Goal: Task Accomplishment & Management: Use online tool/utility

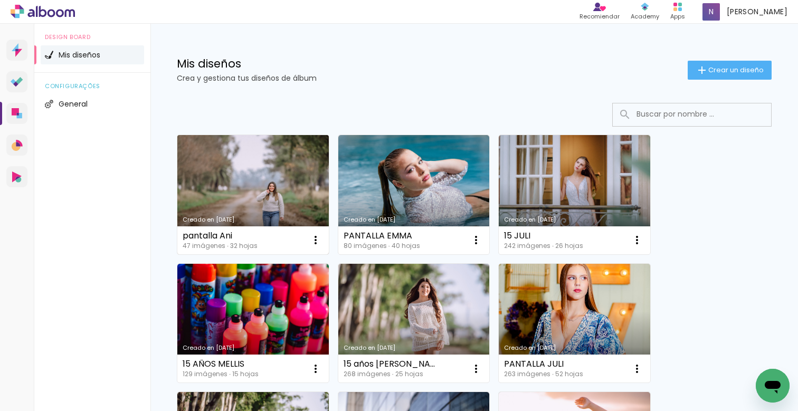
click at [283, 195] on link "Creado en [DATE]" at bounding box center [252, 194] width 151 height 119
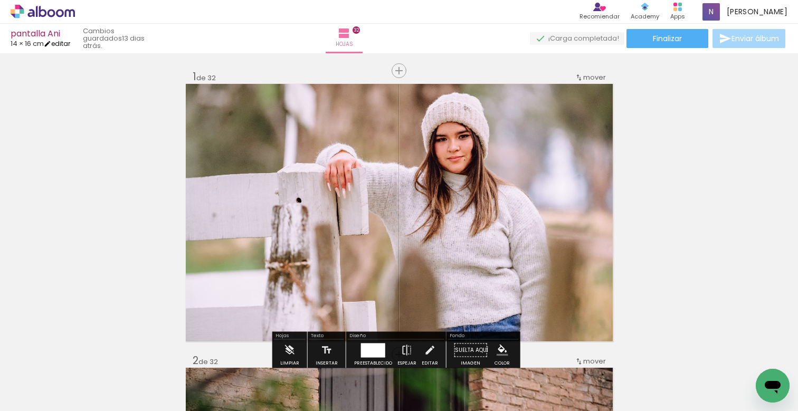
click at [68, 46] on link "editar" at bounding box center [57, 43] width 26 height 9
type input "0"
type input "16,87"
type input "28"
type input "0"
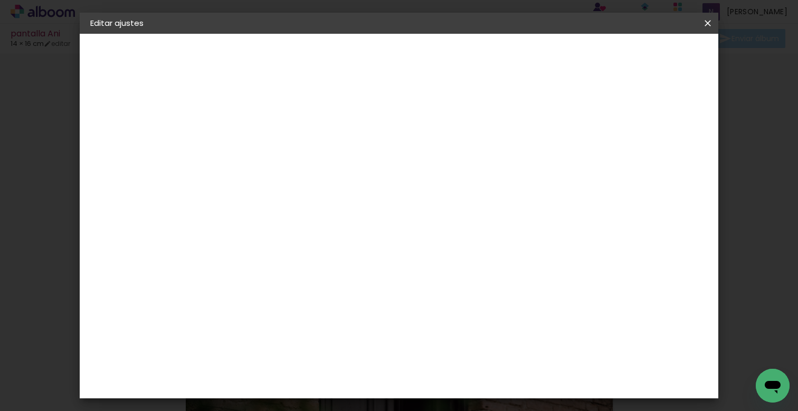
click at [709, 26] on iron-icon at bounding box center [708, 23] width 13 height 11
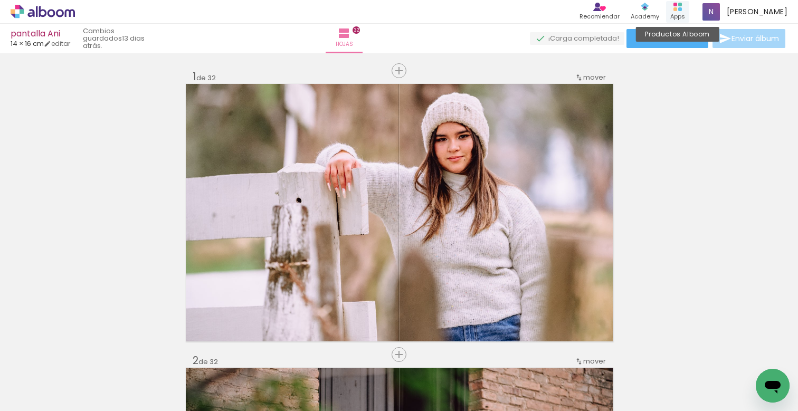
click at [685, 12] on div "Apps" at bounding box center [677, 16] width 15 height 9
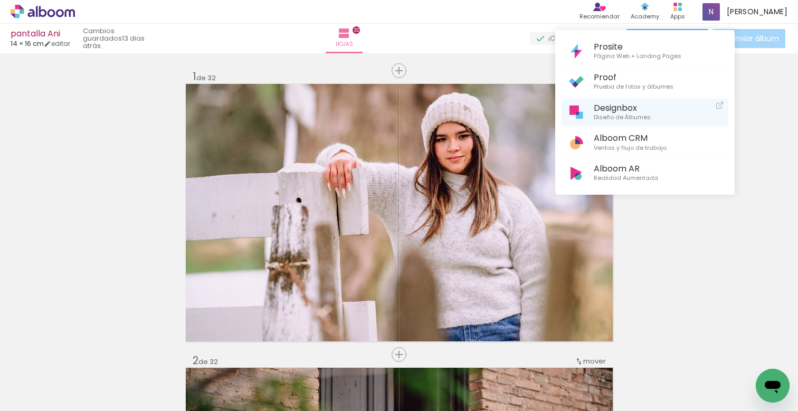
click at [607, 106] on span "Designbox" at bounding box center [622, 108] width 57 height 10
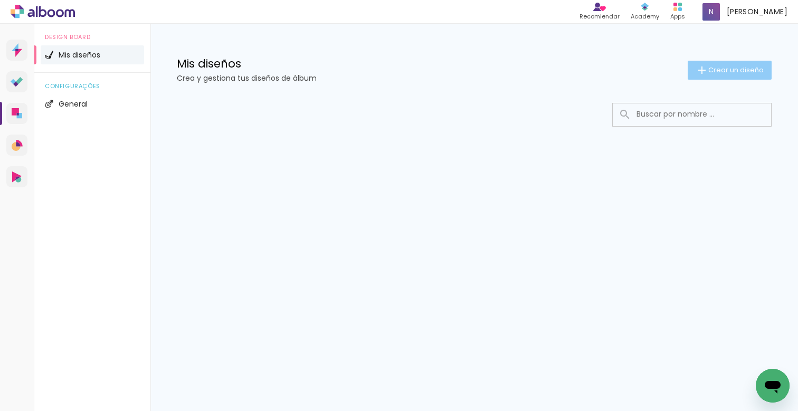
click at [733, 70] on span "Crear un diseño" at bounding box center [735, 70] width 55 height 7
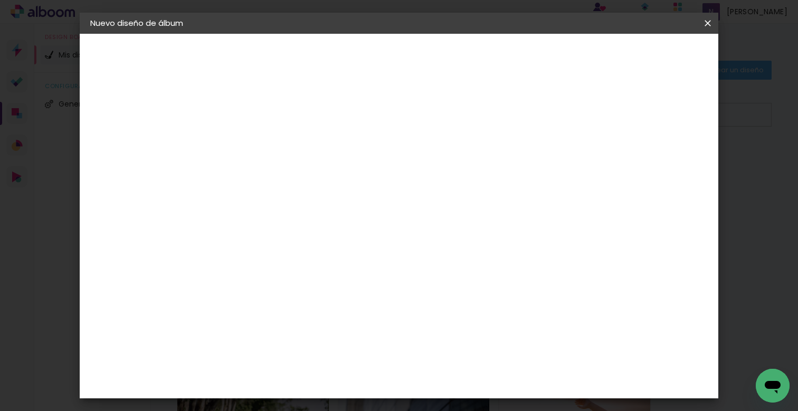
click at [263, 142] on input at bounding box center [263, 142] width 0 height 16
type input "PANTALLA MIA"
type paper-input "PANTALLA MIA"
click at [0, 0] on slot "Avanzar" at bounding box center [0, 0] width 0 height 0
click at [443, 163] on paper-item "Tamaño libre" at bounding box center [393, 160] width 99 height 23
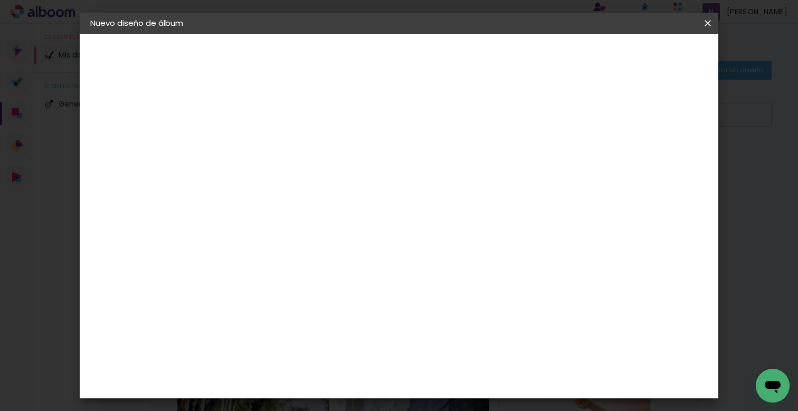
click at [0, 0] on slot "Avanzar" at bounding box center [0, 0] width 0 height 0
drag, startPoint x: 242, startPoint y: 288, endPoint x: 216, endPoint y: 282, distance: 26.5
click at [216, 34] on quentale-album-spec "Empezar diseño Empezar diseño" at bounding box center [399, 34] width 639 height 0
type input "3"
type input "16,87"
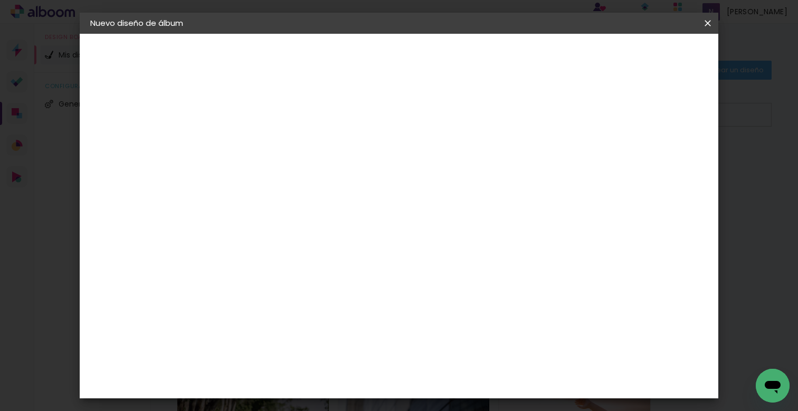
type paper-input "16,87"
click at [371, 166] on span "30" at bounding box center [365, 165] width 17 height 16
drag, startPoint x: 371, startPoint y: 166, endPoint x: 352, endPoint y: 167, distance: 18.5
click at [353, 167] on div "30 cm" at bounding box center [371, 165] width 183 height 26
drag, startPoint x: 468, startPoint y: 338, endPoint x: 432, endPoint y: 331, distance: 37.2
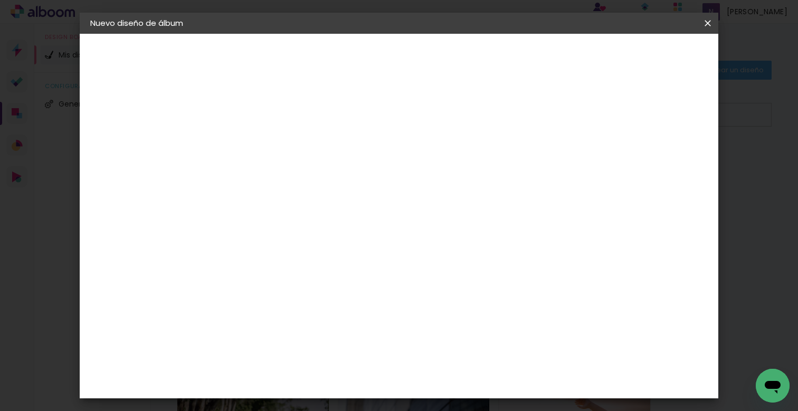
click at [432, 331] on div "cm" at bounding box center [463, 336] width 366 height 37
type input "14"
type paper-input "14"
click at [472, 59] on span "Empezar diseño" at bounding box center [456, 59] width 32 height 15
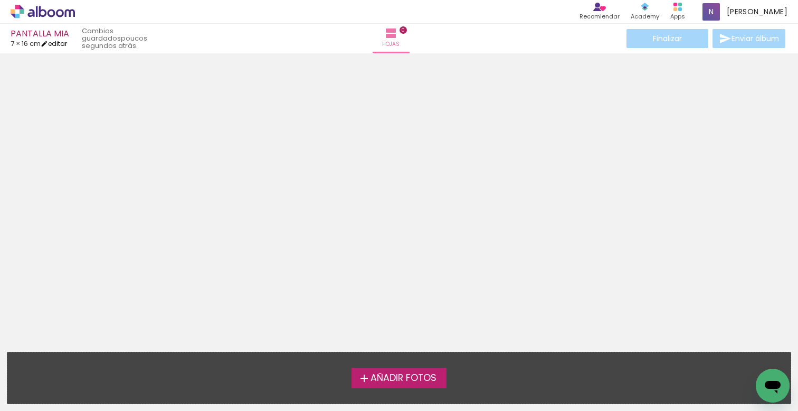
click at [56, 44] on link "editar" at bounding box center [54, 43] width 26 height 9
type input "16,87"
type input "14"
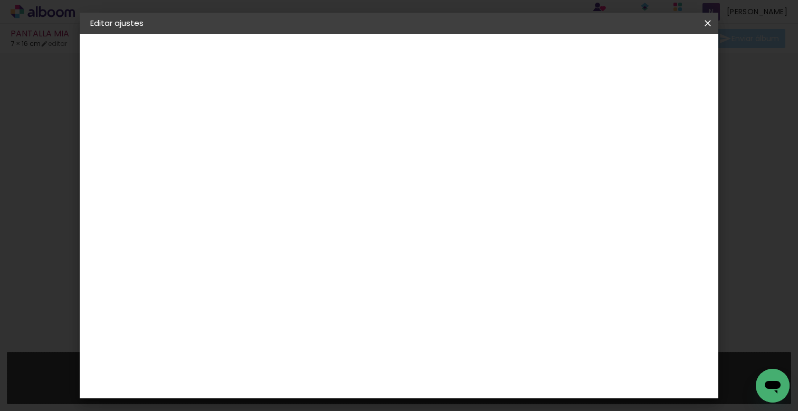
type input "4"
type paper-input "4"
click at [536, 163] on input "4" at bounding box center [532, 159] width 19 height 16
type input "3"
type paper-input "3"
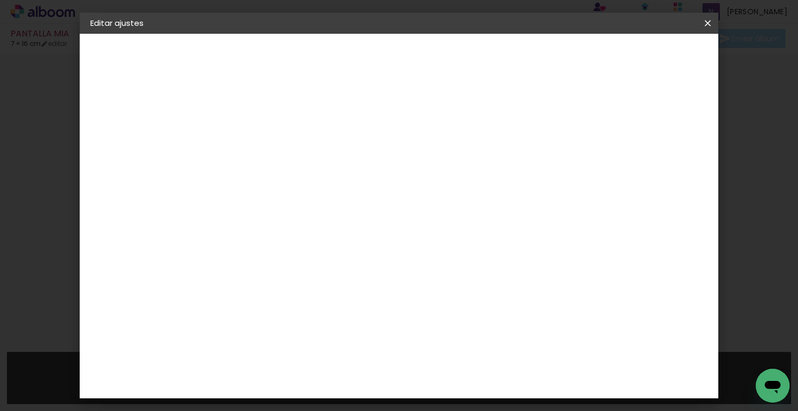
click at [536, 163] on input "3" at bounding box center [534, 159] width 19 height 16
type input "2"
type paper-input "2"
click at [538, 163] on input "2" at bounding box center [538, 159] width 19 height 16
type input "1"
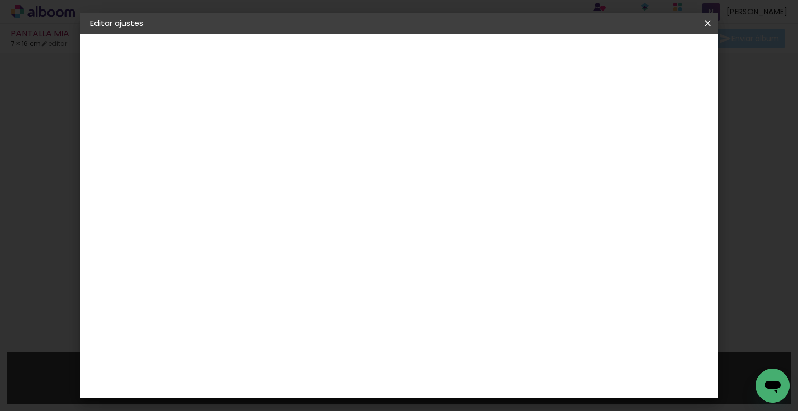
type paper-input "1"
click at [538, 163] on input "1" at bounding box center [539, 159] width 19 height 16
type input "0"
click at [544, 164] on input "0" at bounding box center [539, 159] width 19 height 16
drag, startPoint x: 471, startPoint y: 390, endPoint x: 450, endPoint y: 388, distance: 20.6
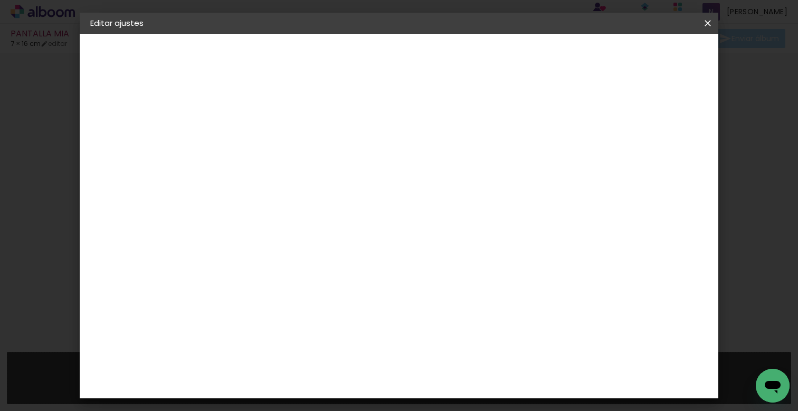
click at [450, 388] on div "14" at bounding box center [463, 391] width 40 height 16
type input "1"
type input "28"
type paper-input "28"
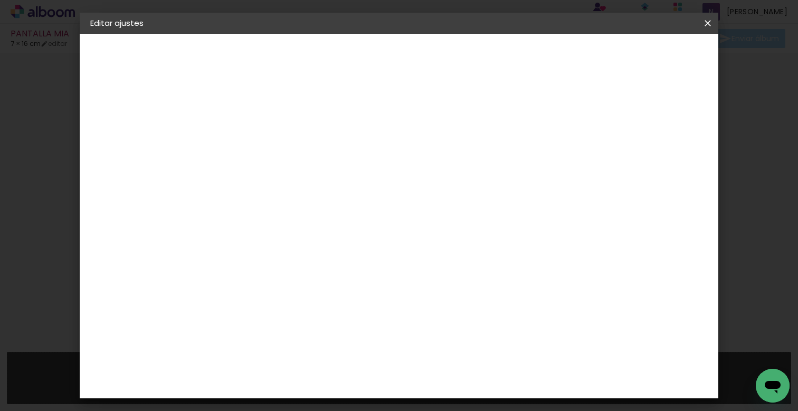
click at [537, 58] on span "Guardar configuración" at bounding box center [505, 59] width 63 height 15
type input "1"
type paper-input "1"
click at [269, 116] on input "1" at bounding box center [256, 113] width 36 height 13
type input "0"
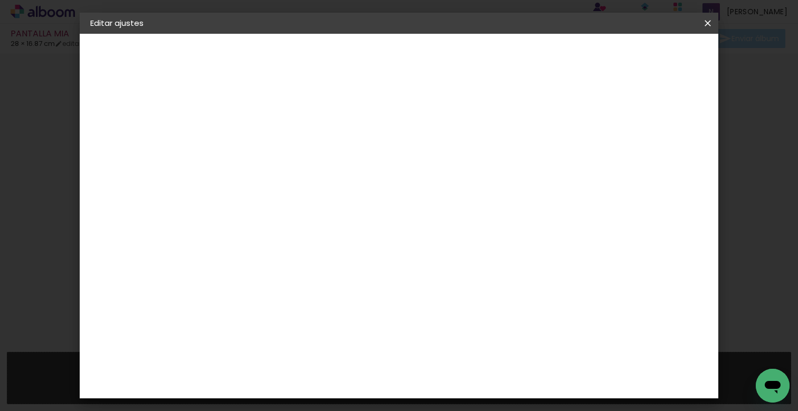
type paper-input "0"
click at [269, 116] on input "0" at bounding box center [256, 113] width 36 height 13
click at [537, 54] on span "Guardar configuración" at bounding box center [505, 59] width 63 height 15
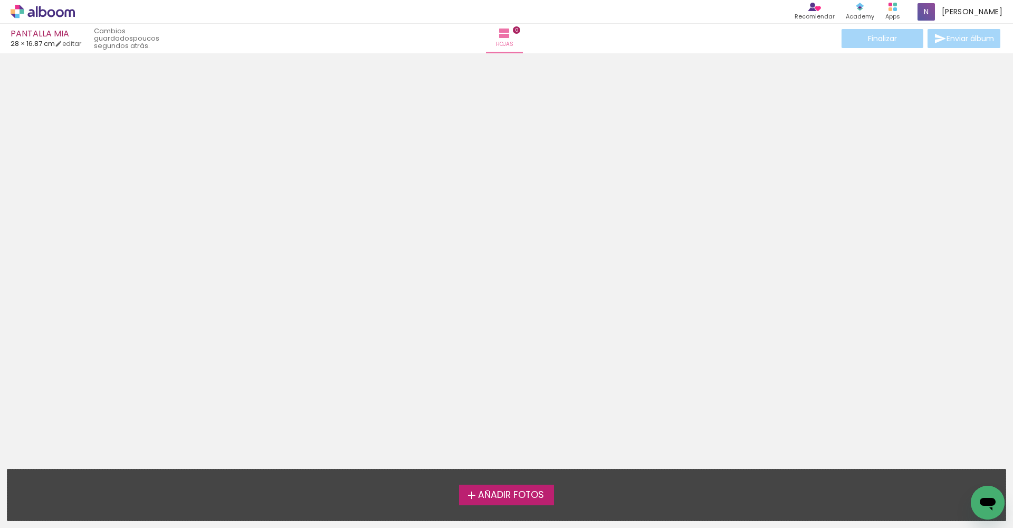
click at [518, 411] on span "Añadir Fotos" at bounding box center [511, 495] width 66 height 10
click at [0, 0] on input "file" at bounding box center [0, 0] width 0 height 0
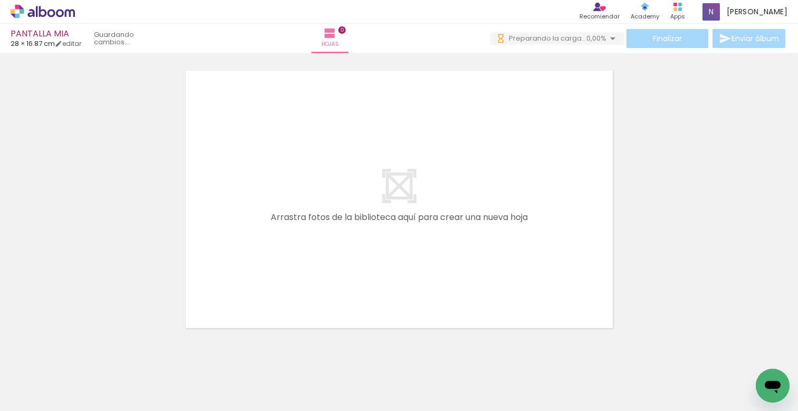
scroll to position [0, 503]
drag, startPoint x: 146, startPoint y: 408, endPoint x: 317, endPoint y: 447, distance: 175.5
click at [317, 411] on html "link( href="../../bower_components/polymer/polymer.html" rel="import" ) picture…" at bounding box center [399, 205] width 798 height 411
drag, startPoint x: 257, startPoint y: 408, endPoint x: 340, endPoint y: 415, distance: 83.7
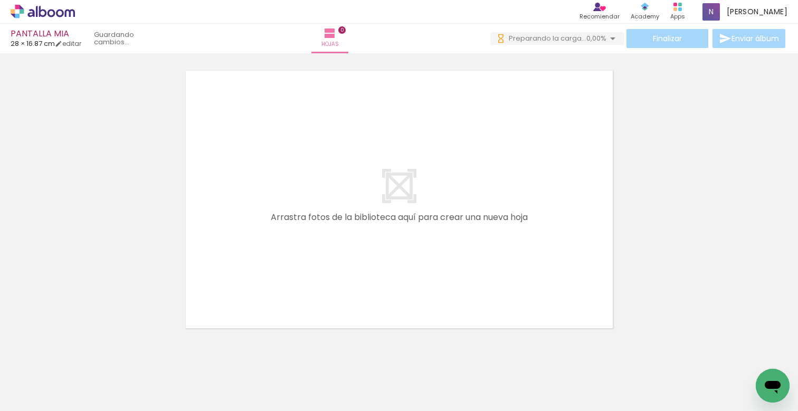
click at [340, 411] on html "link( href="../../bower_components/polymer/polymer.html" rel="import" ) picture…" at bounding box center [399, 205] width 798 height 411
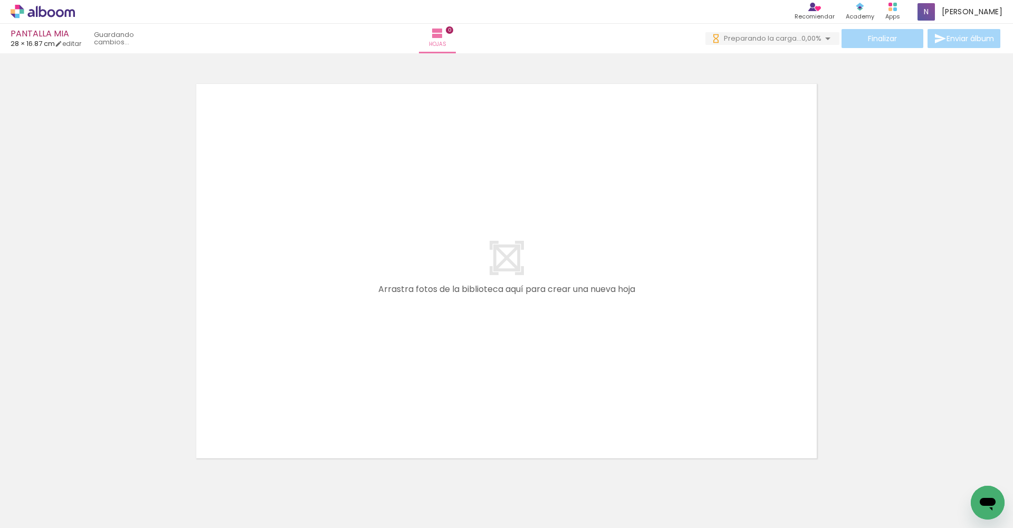
scroll to position [0, 0]
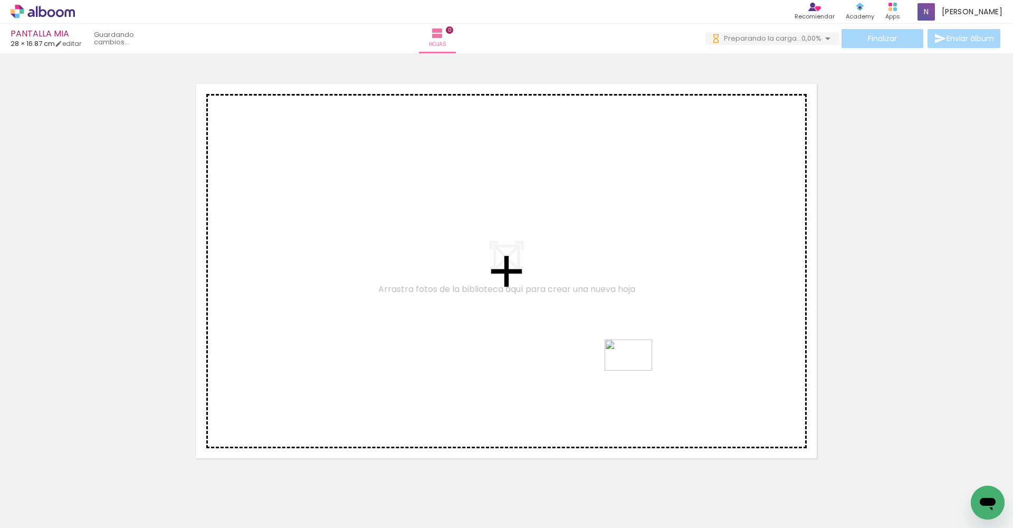
drag, startPoint x: 868, startPoint y: 500, endPoint x: 636, endPoint y: 371, distance: 266.0
click at [636, 371] on quentale-workspace at bounding box center [506, 264] width 1013 height 528
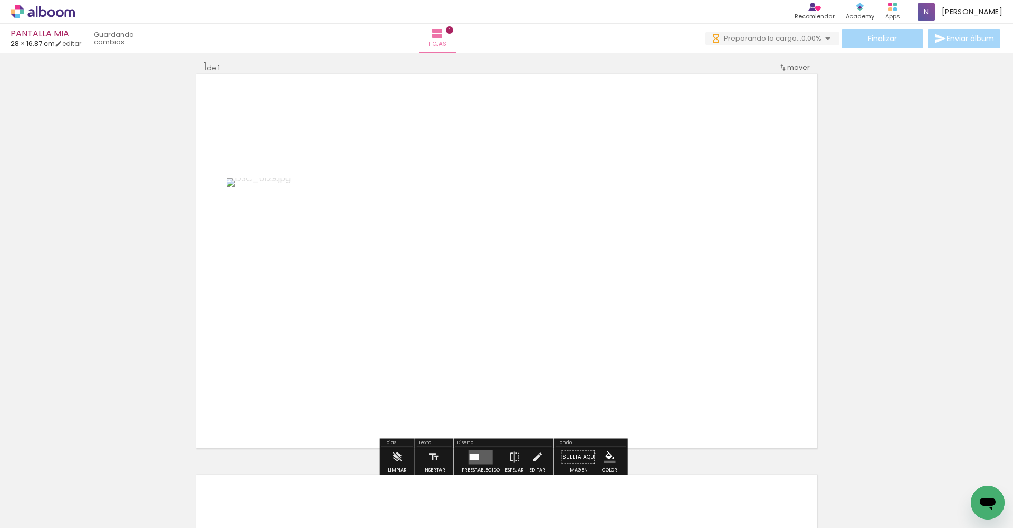
scroll to position [13, 0]
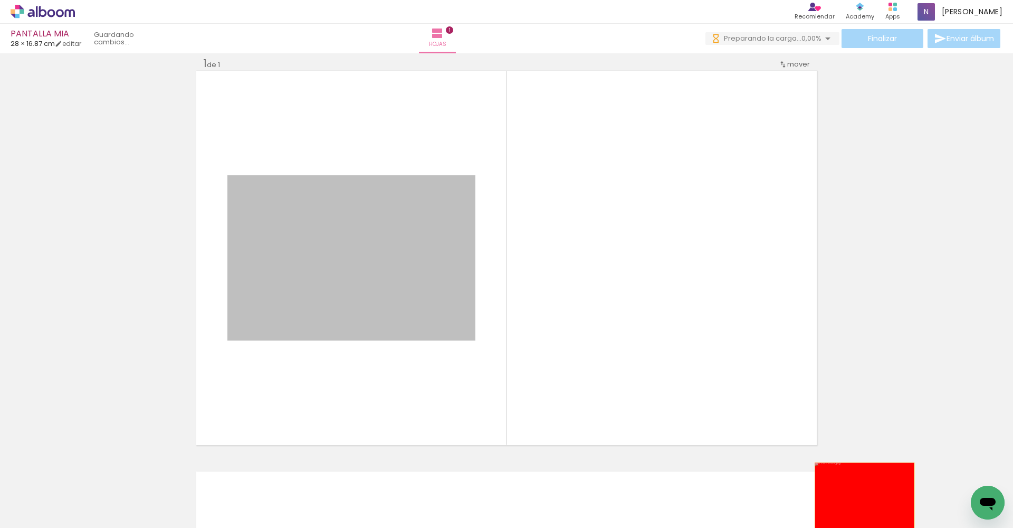
drag, startPoint x: 410, startPoint y: 289, endPoint x: 861, endPoint y: 496, distance: 496.3
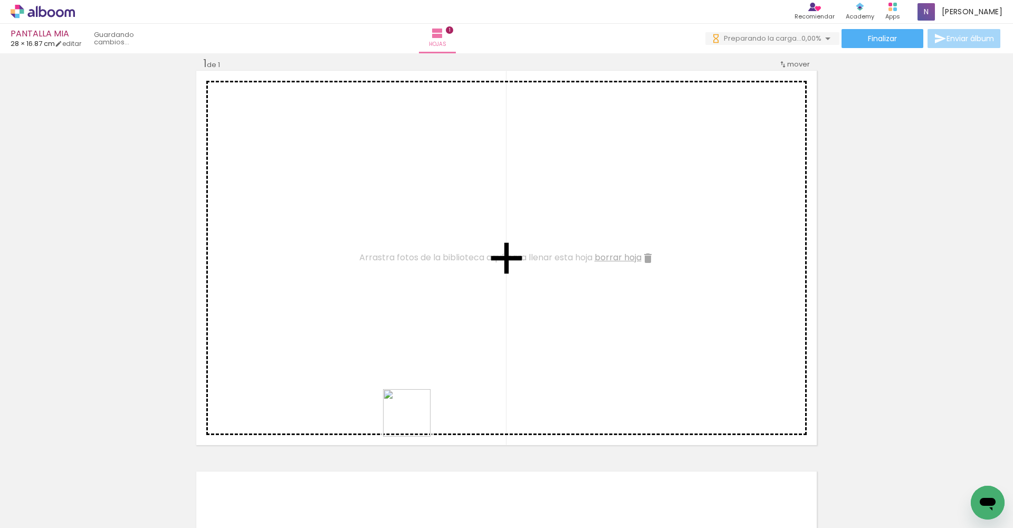
drag, startPoint x: 389, startPoint y: 492, endPoint x: 418, endPoint y: 361, distance: 134.1
click at [418, 361] on quentale-workspace at bounding box center [506, 264] width 1013 height 528
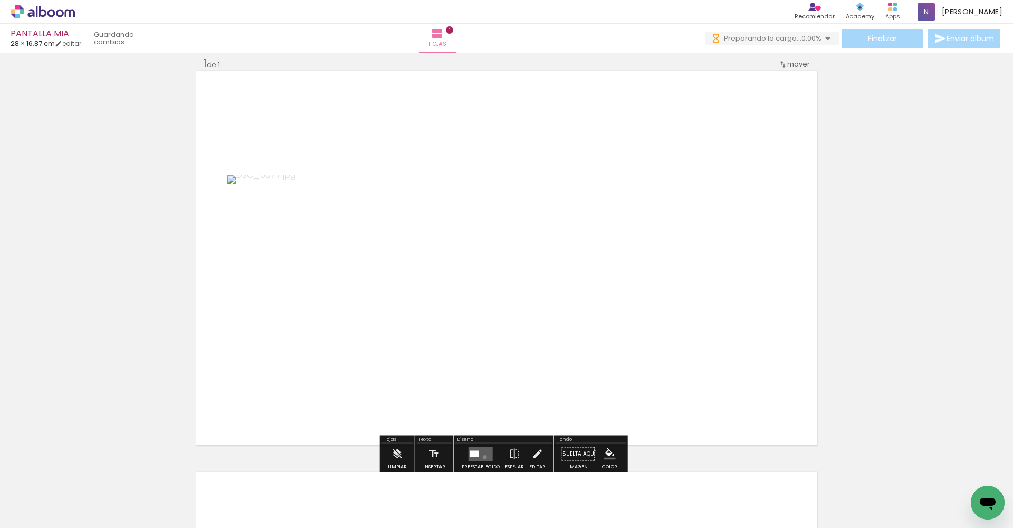
drag, startPoint x: 482, startPoint y: 457, endPoint x: 534, endPoint y: 425, distance: 60.2
click at [482, 411] on quentale-layouter at bounding box center [481, 454] width 24 height 14
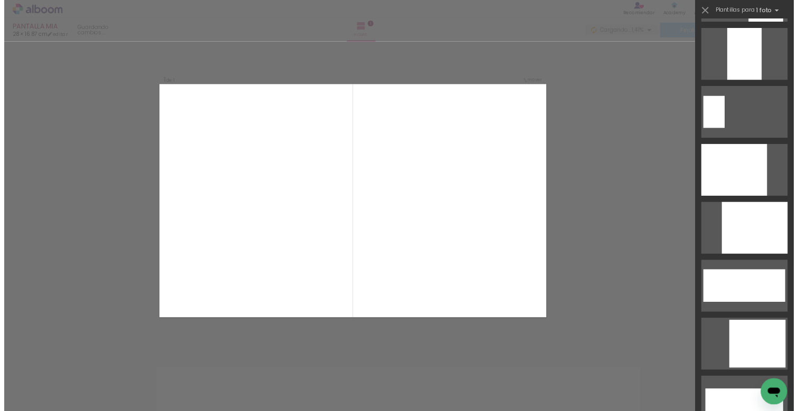
scroll to position [3419, 0]
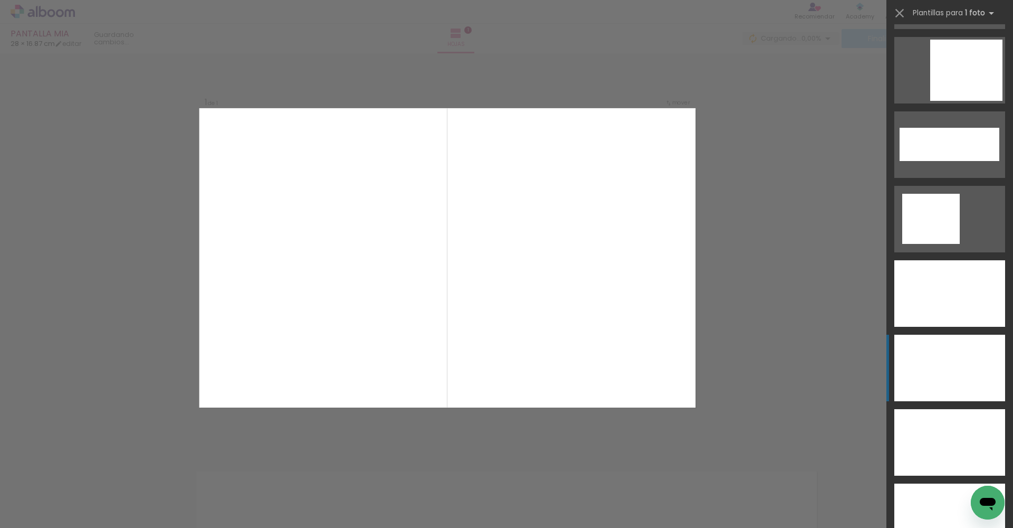
click at [798, 383] on div at bounding box center [950, 368] width 111 height 67
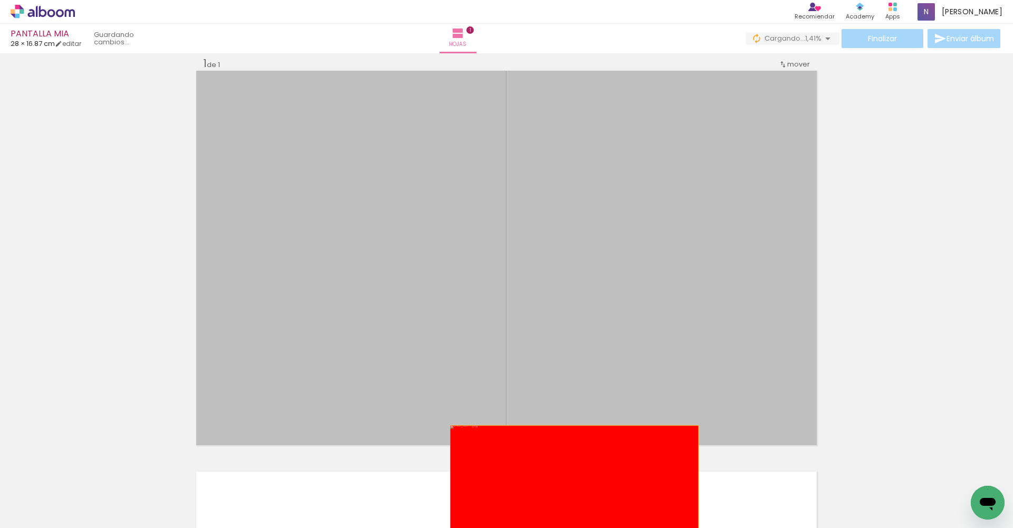
drag, startPoint x: 633, startPoint y: 384, endPoint x: 571, endPoint y: 500, distance: 131.8
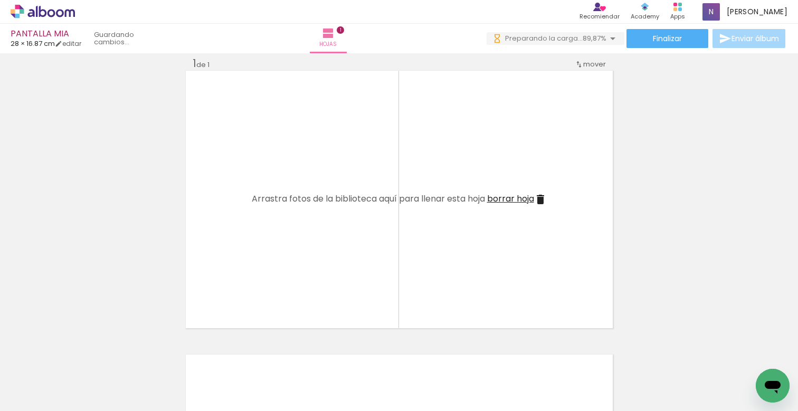
scroll to position [0, 3283]
drag, startPoint x: 562, startPoint y: 408, endPoint x: 656, endPoint y: 406, distance: 94.0
click at [677, 411] on html "link( href="../../bower_components/polymer/polymer.html" rel="import" ) picture…" at bounding box center [399, 205] width 798 height 411
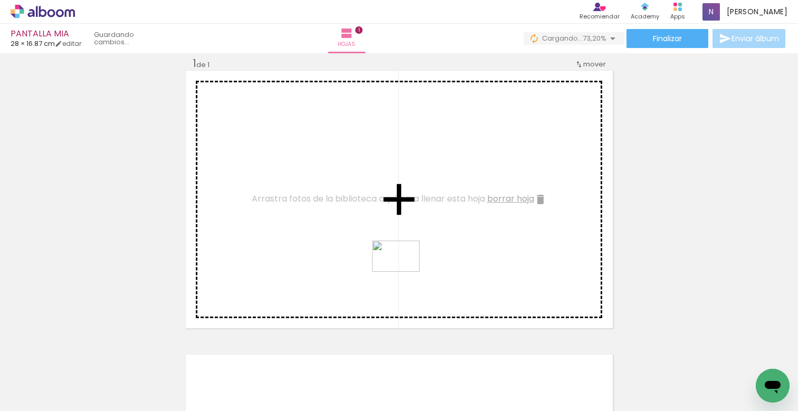
drag, startPoint x: 332, startPoint y: 378, endPoint x: 403, endPoint y: 257, distance: 140.3
click at [403, 257] on quentale-workspace at bounding box center [399, 205] width 798 height 411
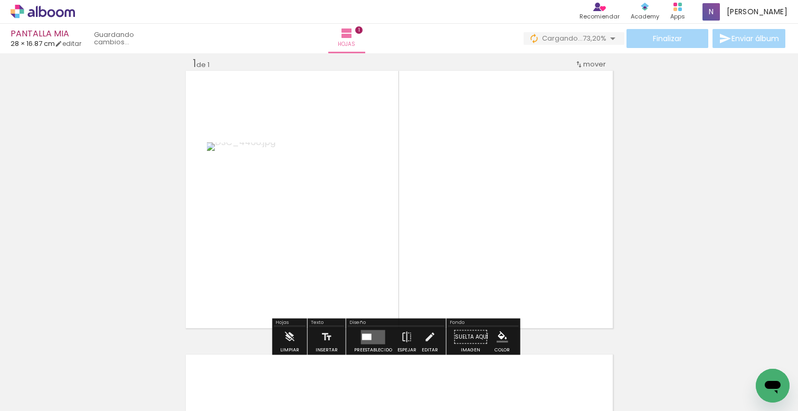
drag, startPoint x: 368, startPoint y: 333, endPoint x: 423, endPoint y: 330, distance: 54.4
click at [369, 333] on quentale-layouter at bounding box center [373, 337] width 24 height 14
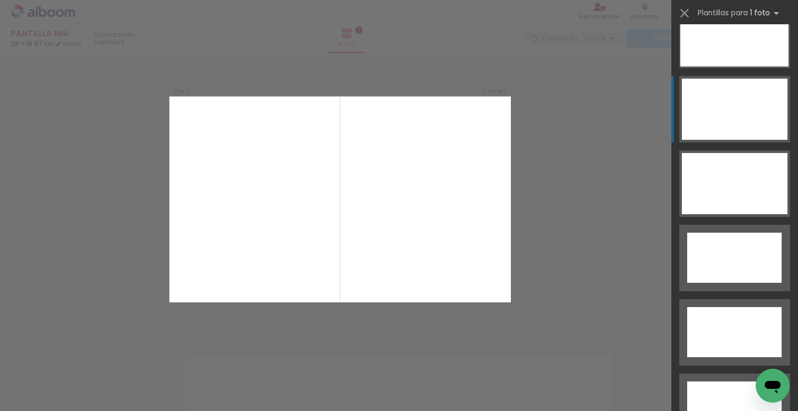
scroll to position [3476, 0]
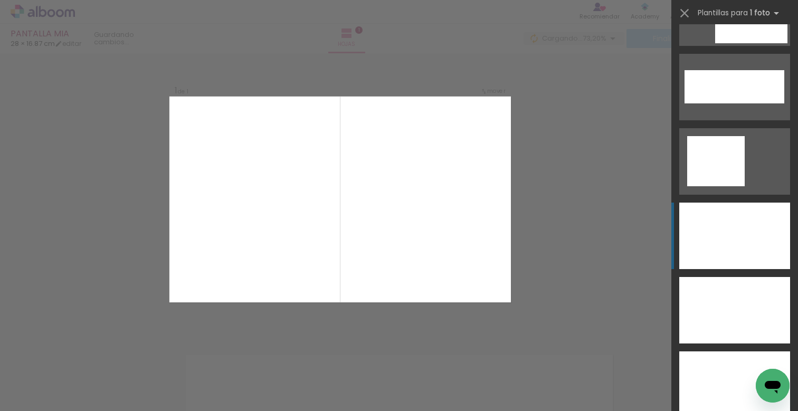
click at [741, 242] on div at bounding box center [734, 236] width 111 height 67
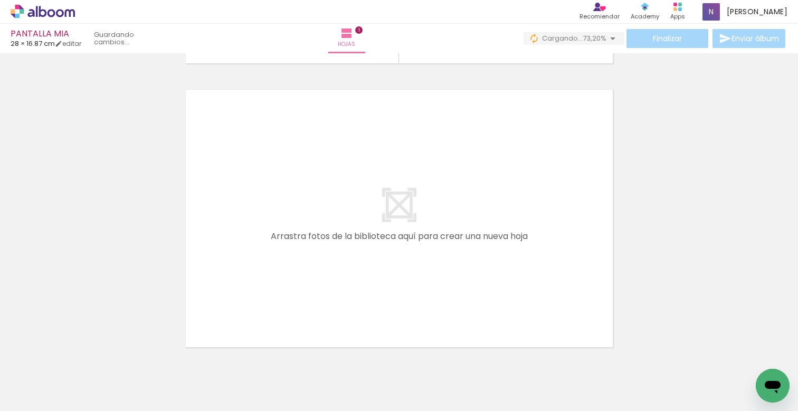
scroll to position [317, 0]
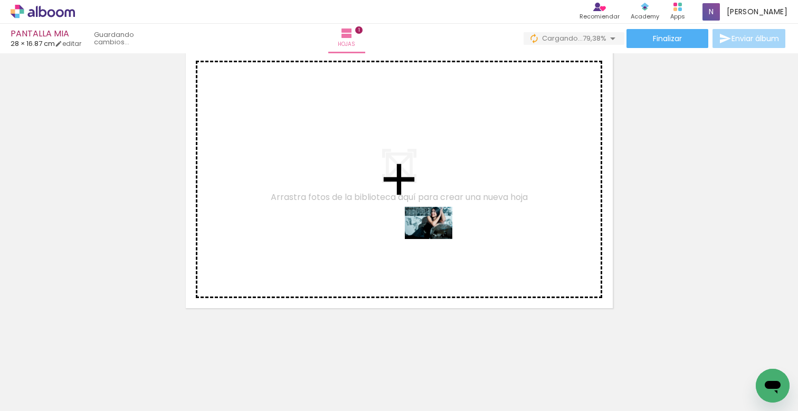
drag, startPoint x: 440, startPoint y: 372, endPoint x: 434, endPoint y: 235, distance: 137.3
click at [434, 235] on quentale-workspace at bounding box center [399, 205] width 798 height 411
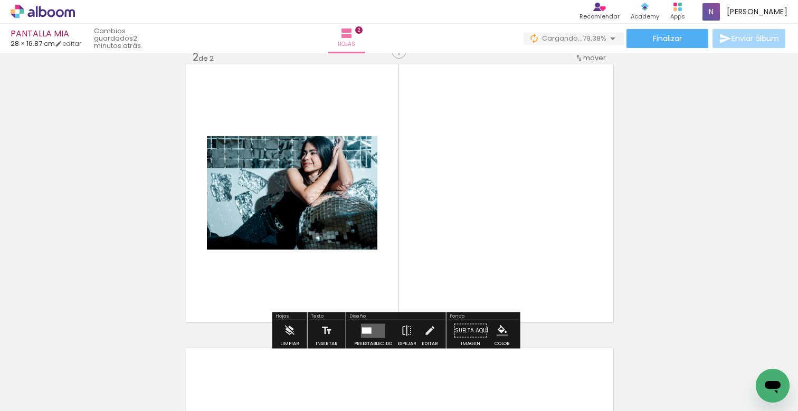
scroll to position [297, 0]
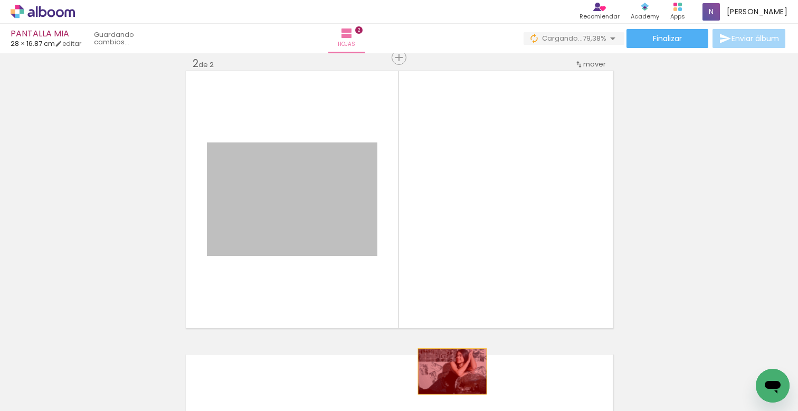
drag, startPoint x: 339, startPoint y: 217, endPoint x: 447, endPoint y: 374, distance: 190.6
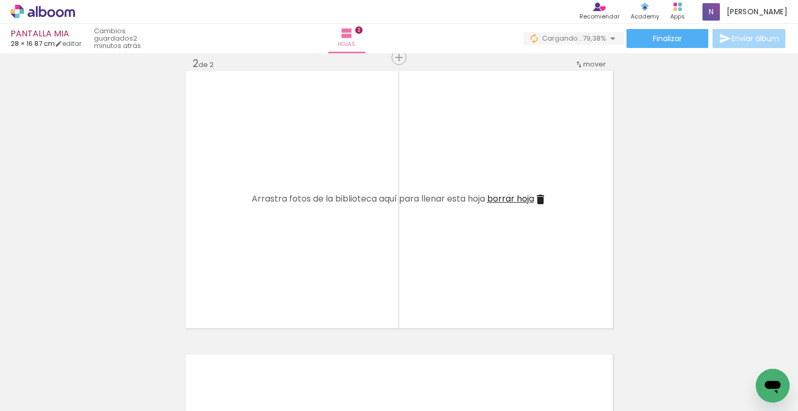
scroll to position [0, 4638]
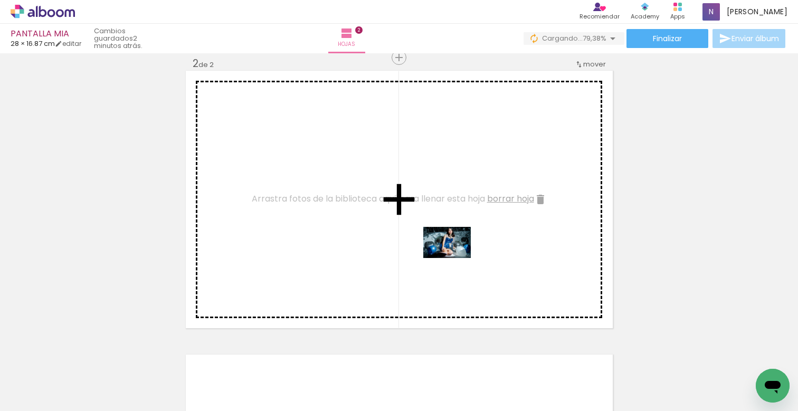
drag, startPoint x: 485, startPoint y: 369, endPoint x: 455, endPoint y: 259, distance: 114.4
click at [455, 259] on quentale-workspace at bounding box center [399, 205] width 798 height 411
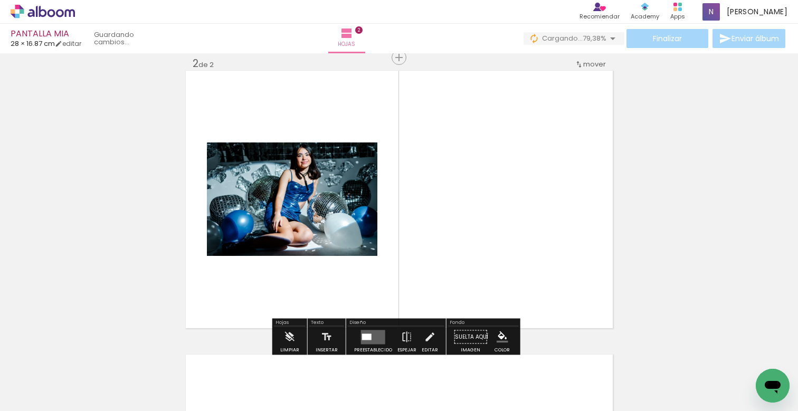
click at [371, 339] on quentale-layouter at bounding box center [373, 337] width 24 height 14
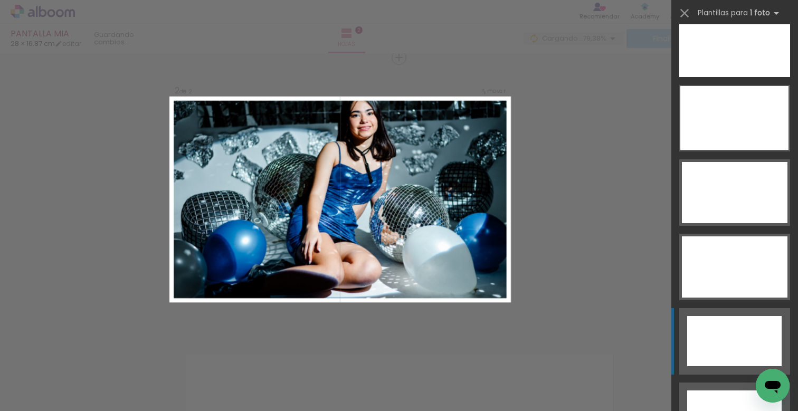
scroll to position [3788, 0]
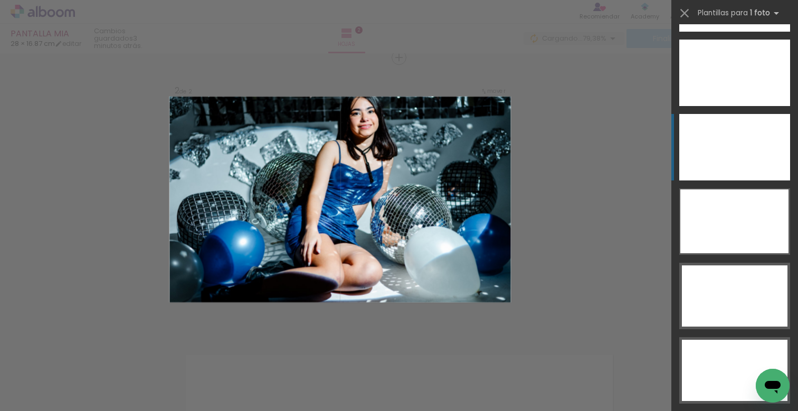
click at [732, 146] on div at bounding box center [734, 147] width 111 height 67
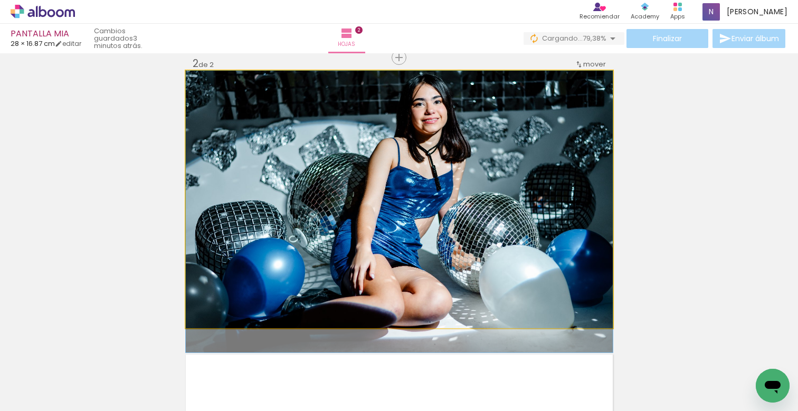
drag, startPoint x: 550, startPoint y: 168, endPoint x: 547, endPoint y: 183, distance: 15.0
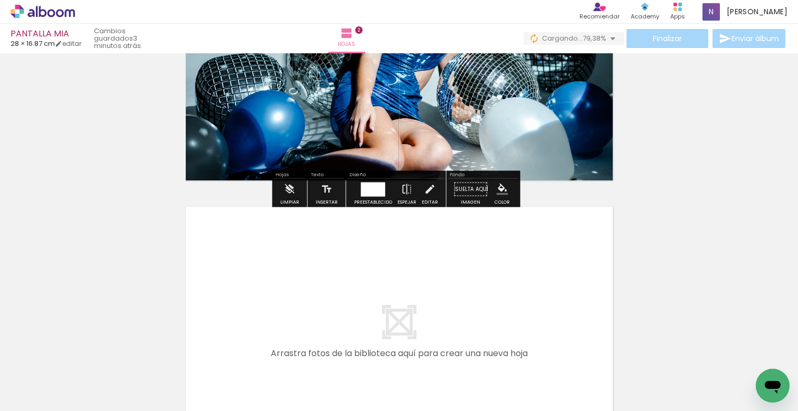
scroll to position [601, 0]
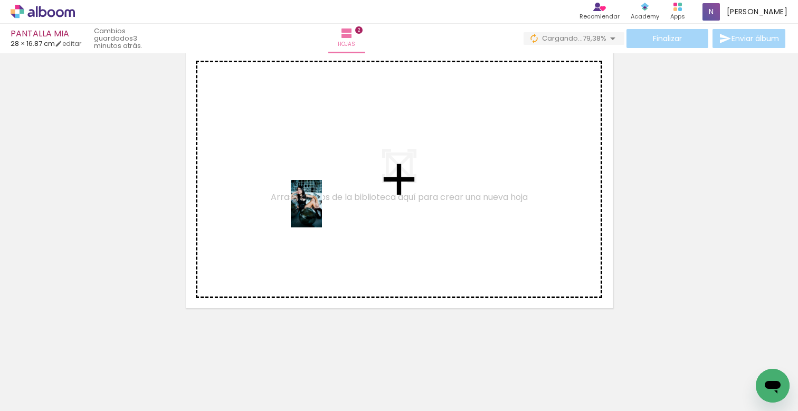
drag, startPoint x: 317, startPoint y: 378, endPoint x: 323, endPoint y: 212, distance: 166.9
click at [323, 212] on quentale-workspace at bounding box center [399, 205] width 798 height 411
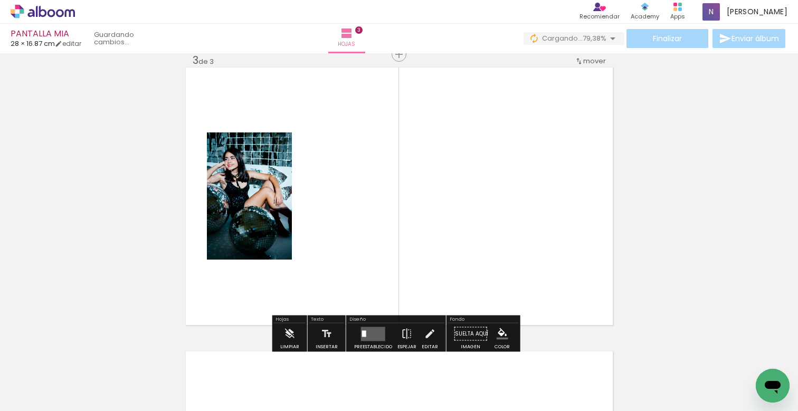
scroll to position [581, 0]
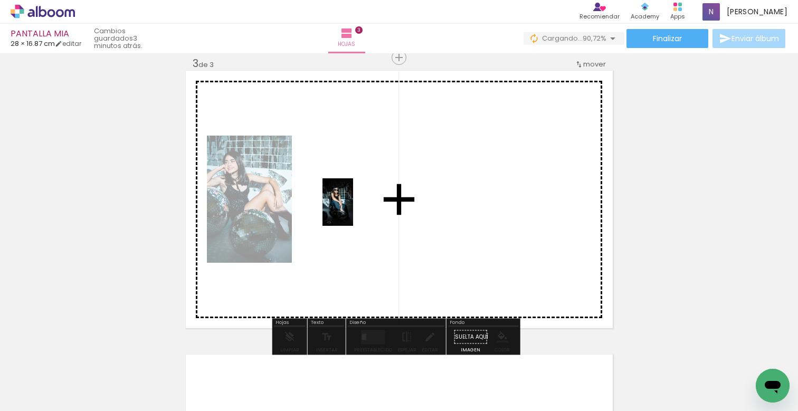
drag, startPoint x: 145, startPoint y: 384, endPoint x: 354, endPoint y: 210, distance: 271.8
click at [354, 210] on quentale-workspace at bounding box center [399, 205] width 798 height 411
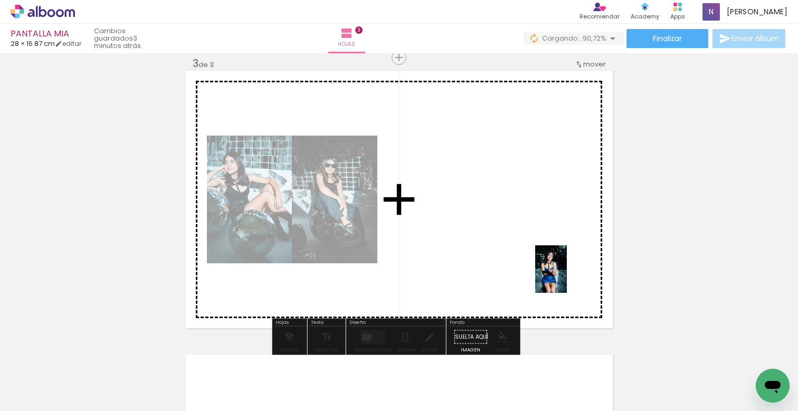
drag, startPoint x: 732, startPoint y: 383, endPoint x: 489, endPoint y: 225, distance: 289.3
click at [489, 225] on quentale-workspace at bounding box center [399, 205] width 798 height 411
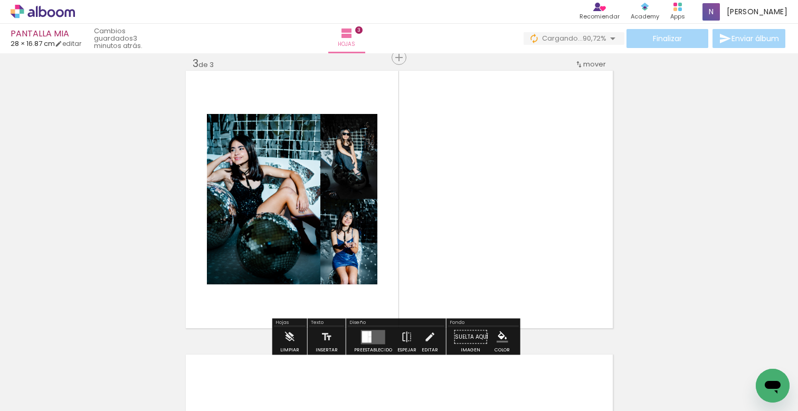
click at [373, 336] on quentale-layouter at bounding box center [373, 337] width 24 height 14
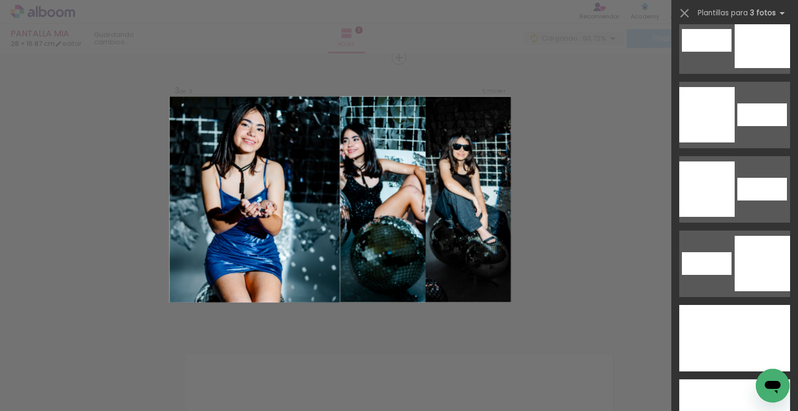
scroll to position [5898, 0]
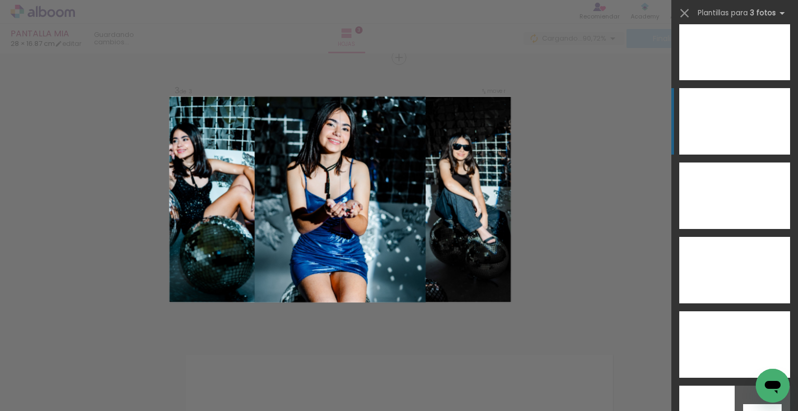
click at [733, 130] on div at bounding box center [735, 121] width 56 height 67
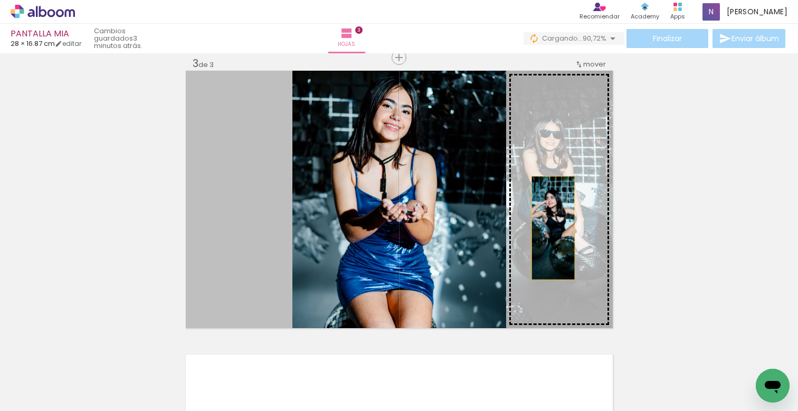
drag, startPoint x: 259, startPoint y: 249, endPoint x: 567, endPoint y: 227, distance: 308.5
click at [0, 0] on slot at bounding box center [0, 0] width 0 height 0
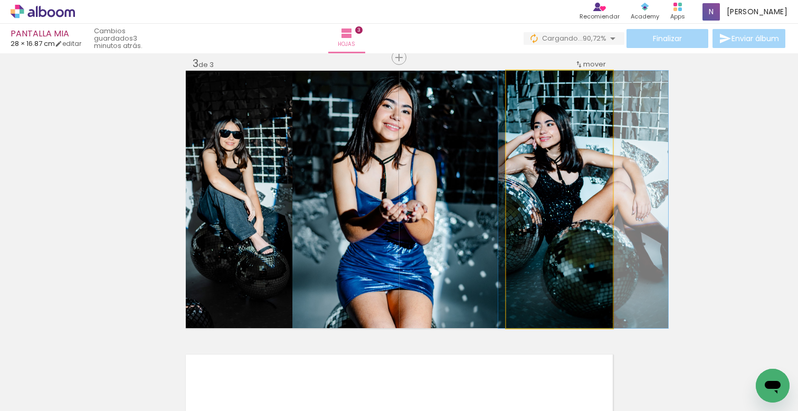
drag, startPoint x: 542, startPoint y: 217, endPoint x: 565, endPoint y: 221, distance: 24.0
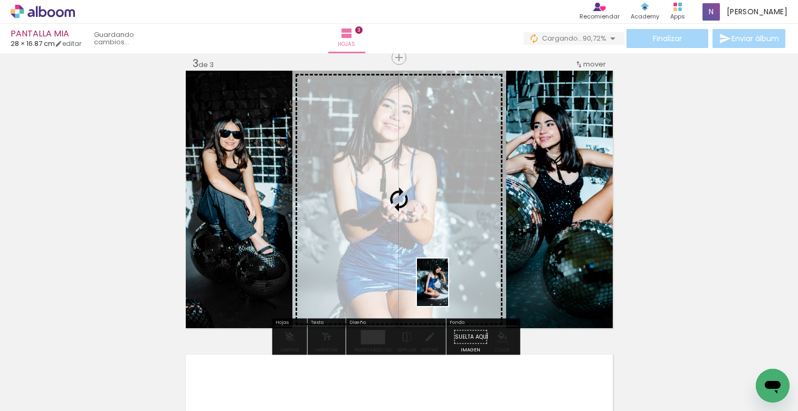
drag, startPoint x: 558, startPoint y: 382, endPoint x: 449, endPoint y: 290, distance: 142.4
click at [449, 290] on quentale-workspace at bounding box center [399, 205] width 798 height 411
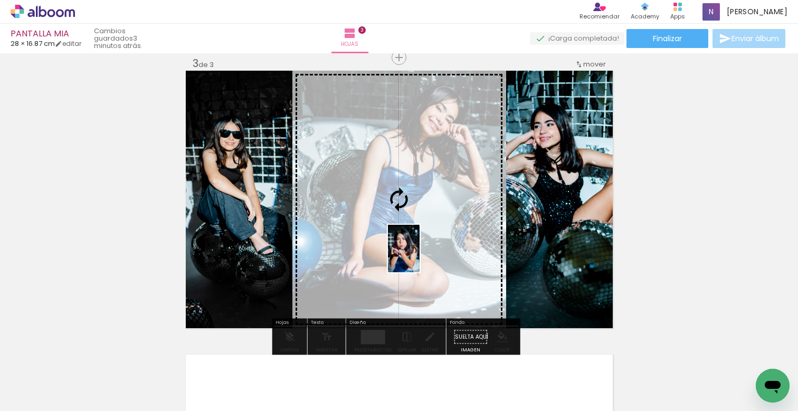
drag, startPoint x: 790, startPoint y: 366, endPoint x: 420, endPoint y: 257, distance: 386.3
click at [420, 257] on quentale-workspace at bounding box center [399, 205] width 798 height 411
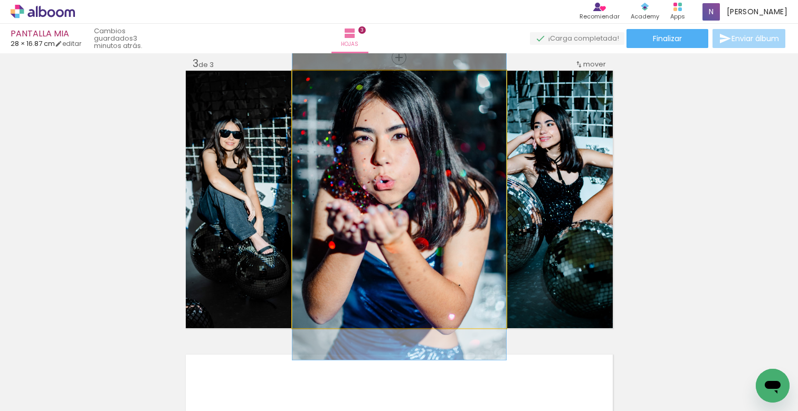
drag, startPoint x: 427, startPoint y: 248, endPoint x: 444, endPoint y: 249, distance: 17.5
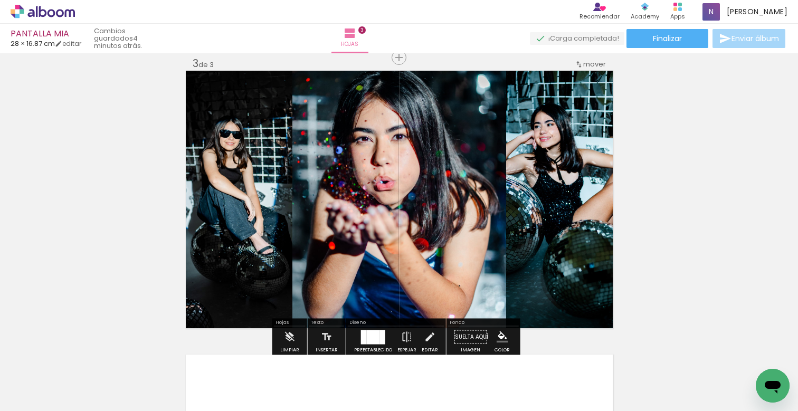
scroll to position [0, 5011]
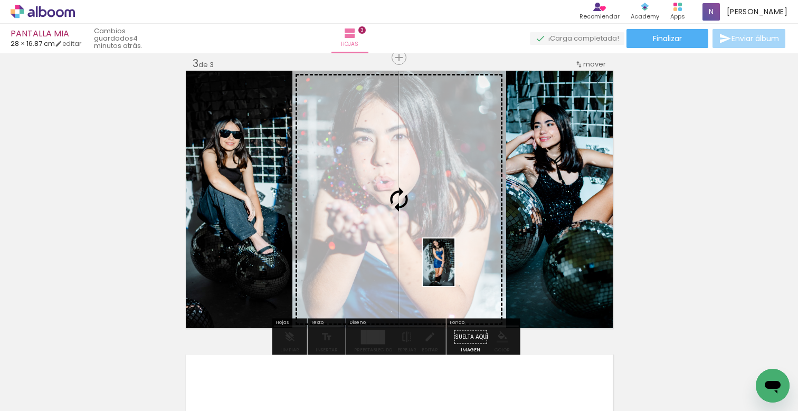
drag, startPoint x: 536, startPoint y: 380, endPoint x: 454, endPoint y: 270, distance: 136.2
click at [454, 270] on quentale-workspace at bounding box center [399, 205] width 798 height 411
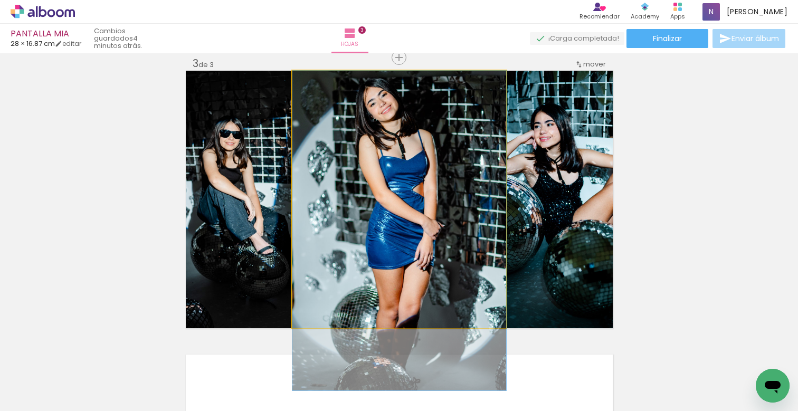
drag, startPoint x: 428, startPoint y: 160, endPoint x: 440, endPoint y: 208, distance: 49.4
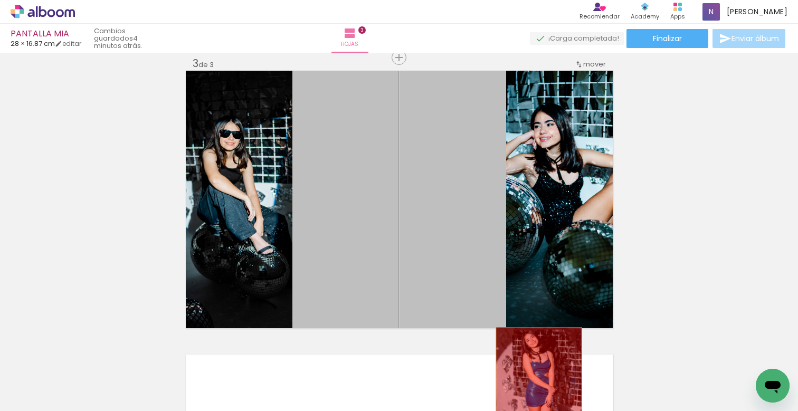
drag, startPoint x: 447, startPoint y: 223, endPoint x: 535, endPoint y: 379, distance: 178.7
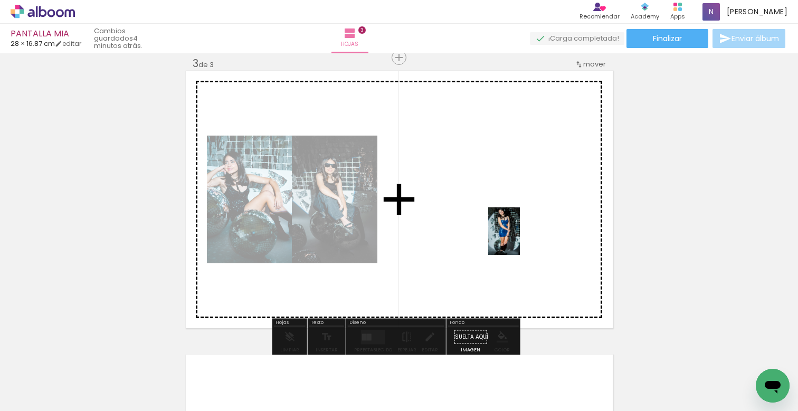
drag, startPoint x: 546, startPoint y: 376, endPoint x: 514, endPoint y: 222, distance: 156.9
click at [514, 222] on quentale-workspace at bounding box center [399, 205] width 798 height 411
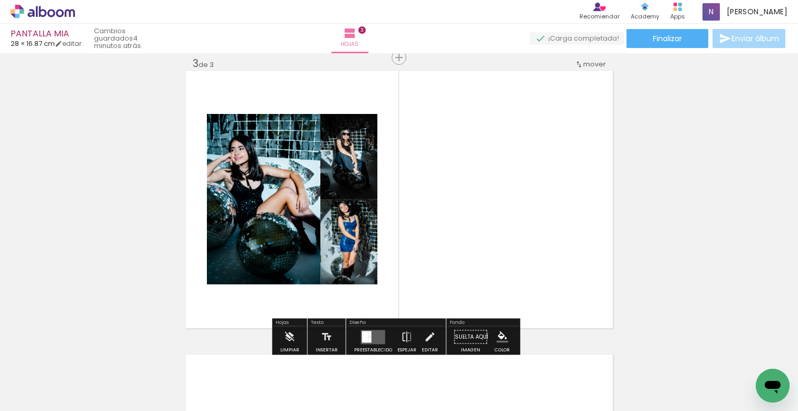
click at [368, 335] on div at bounding box center [369, 334] width 3 height 6
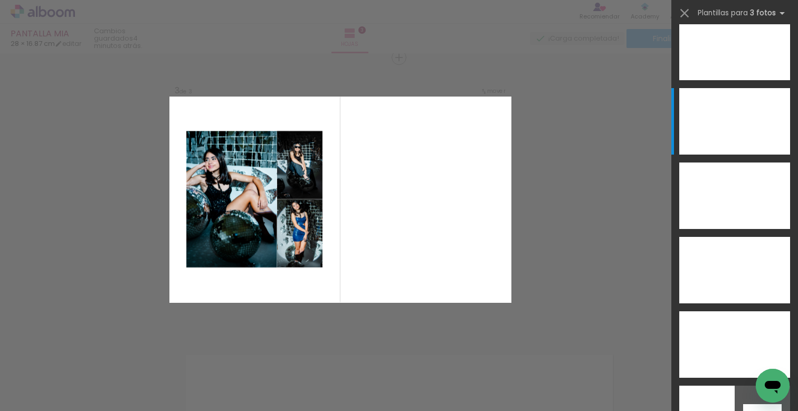
scroll to position [0, 0]
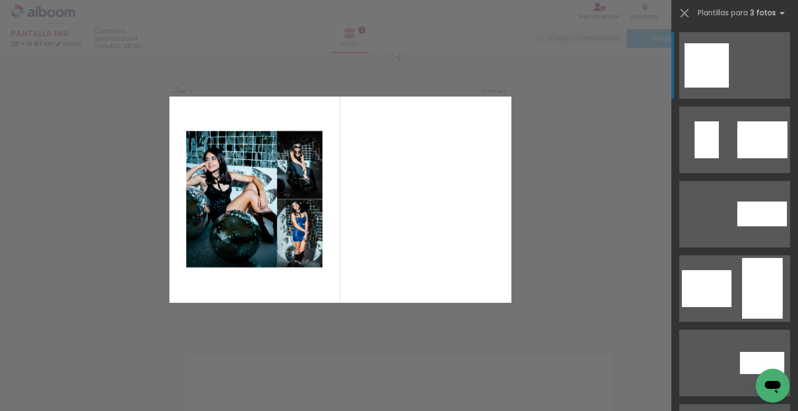
click at [570, 291] on div "Confirmar Cancelar" at bounding box center [399, 52] width 798 height 1161
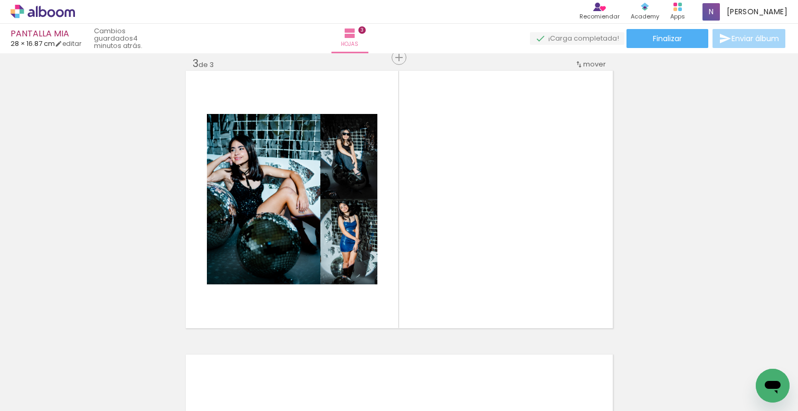
scroll to position [0, 4301]
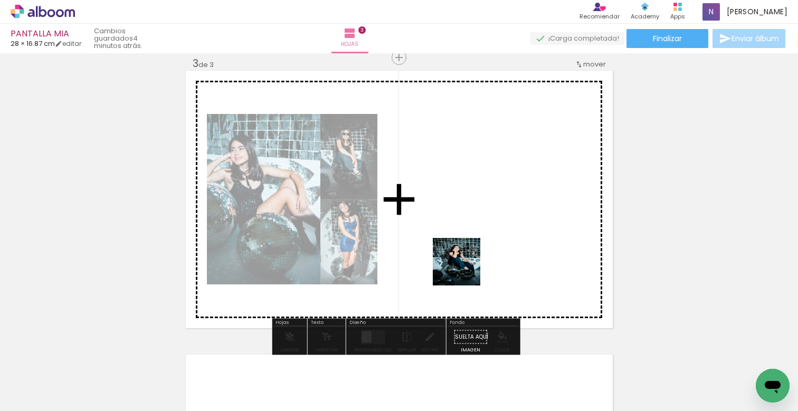
drag, startPoint x: 420, startPoint y: 383, endPoint x: 463, endPoint y: 225, distance: 163.7
click at [463, 225] on quentale-workspace at bounding box center [399, 205] width 798 height 411
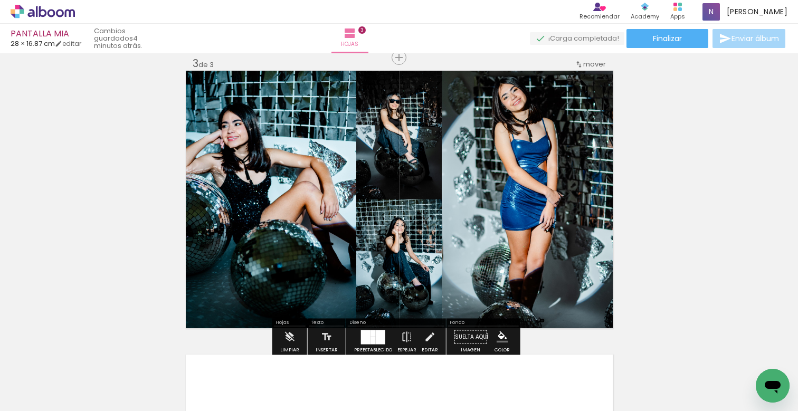
click at [367, 336] on div at bounding box center [366, 337] width 10 height 14
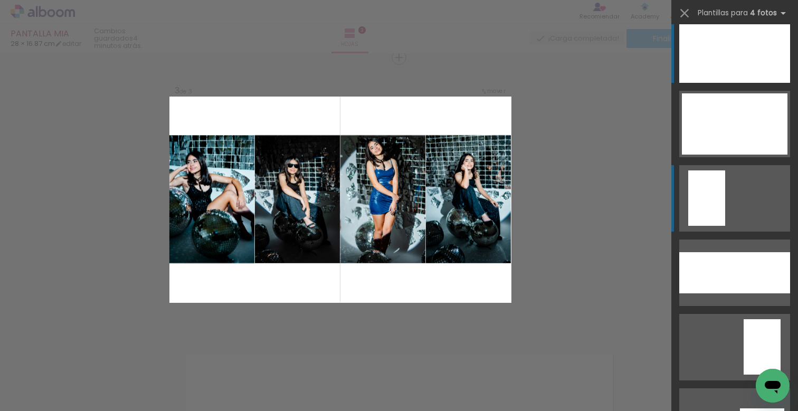
scroll to position [36, 0]
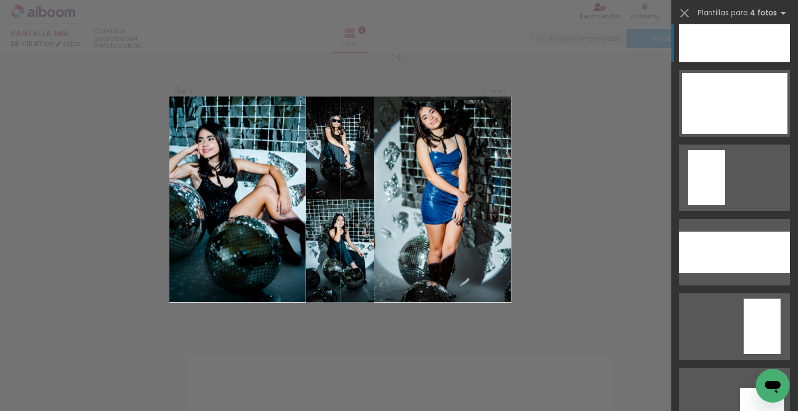
click at [728, 42] on div at bounding box center [735, 45] width 22 height 33
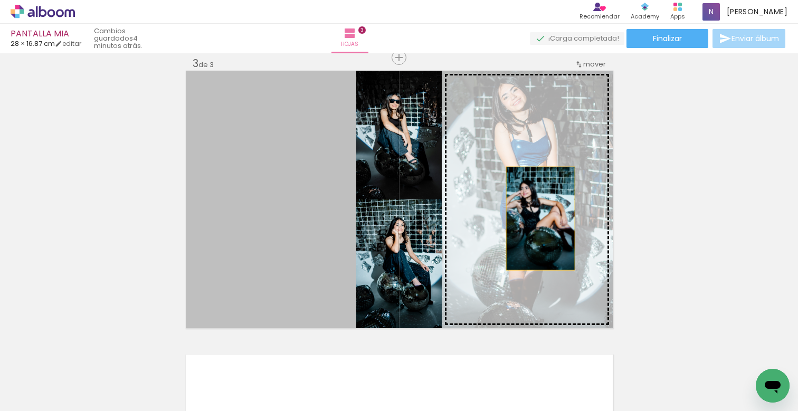
drag, startPoint x: 297, startPoint y: 224, endPoint x: 541, endPoint y: 219, distance: 244.4
click at [0, 0] on slot at bounding box center [0, 0] width 0 height 0
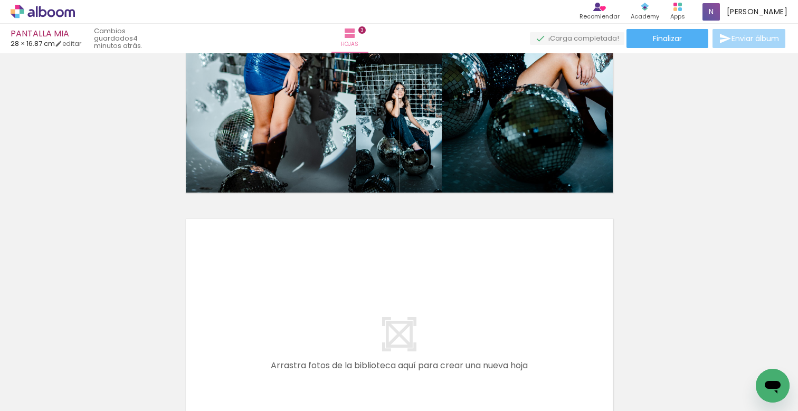
scroll to position [885, 0]
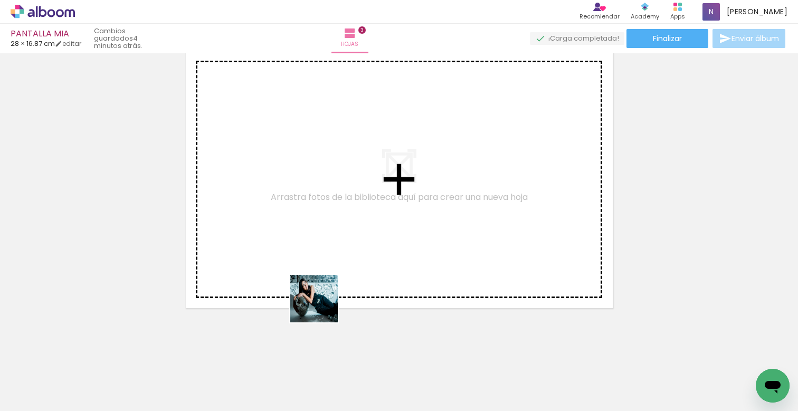
drag, startPoint x: 243, startPoint y: 375, endPoint x: 375, endPoint y: 233, distance: 193.8
click at [375, 233] on quentale-workspace at bounding box center [399, 205] width 798 height 411
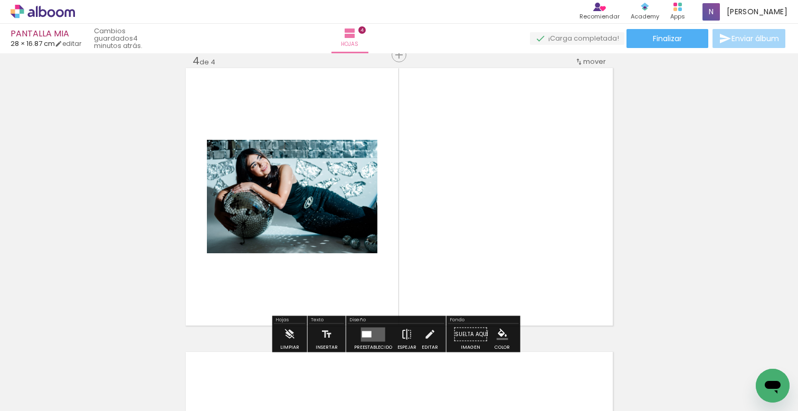
scroll to position [865, 0]
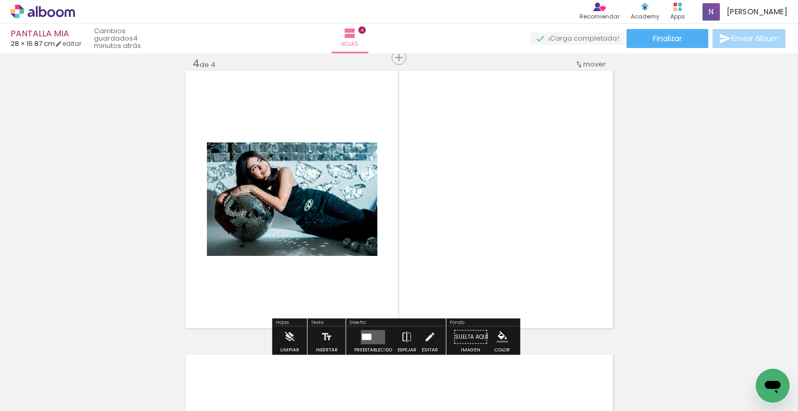
click at [371, 343] on quentale-workspace at bounding box center [399, 205] width 798 height 411
click at [371, 339] on quentale-layouter at bounding box center [373, 337] width 24 height 14
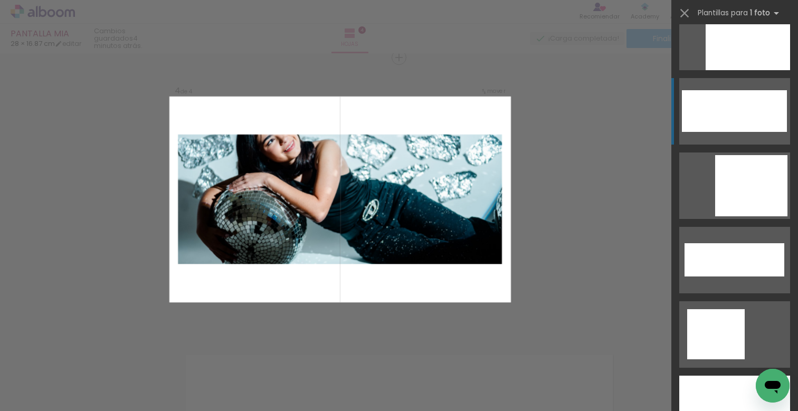
scroll to position [3469, 0]
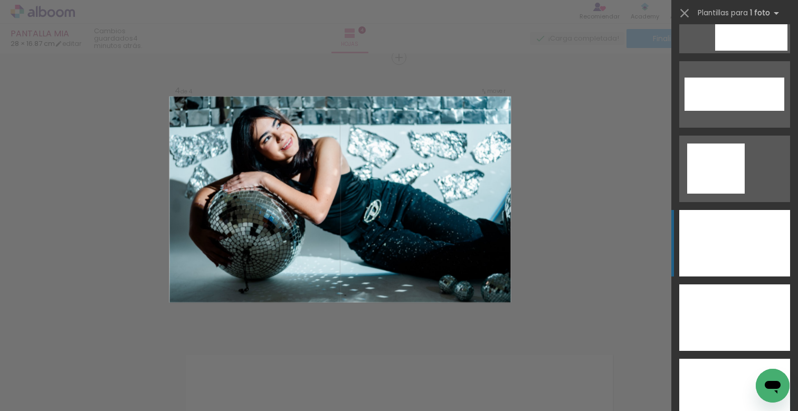
click at [740, 241] on div at bounding box center [734, 243] width 111 height 67
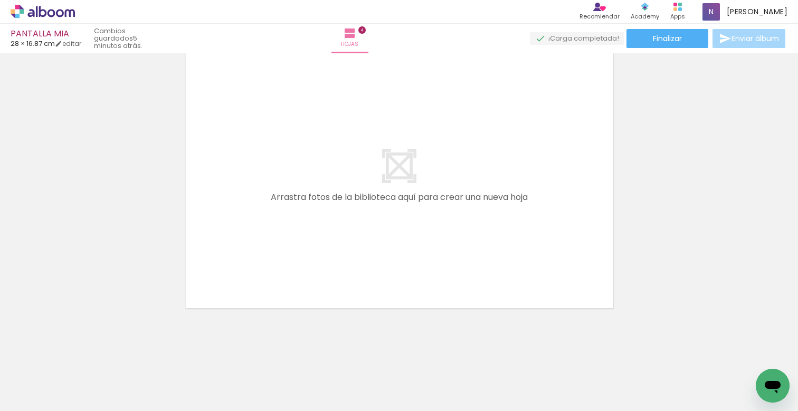
scroll to position [0, 5016]
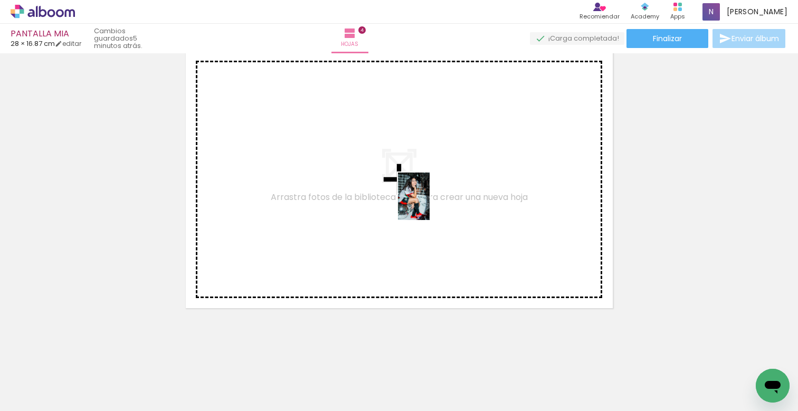
drag, startPoint x: 656, startPoint y: 374, endPoint x: 405, endPoint y: 191, distance: 311.2
click at [405, 191] on quentale-workspace at bounding box center [399, 205] width 798 height 411
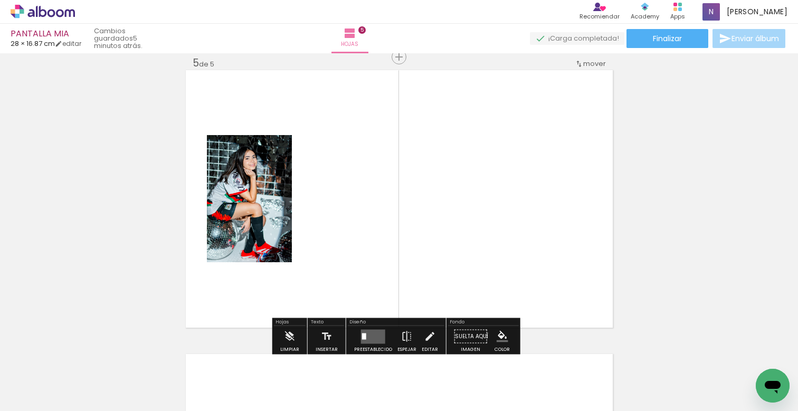
scroll to position [1149, 0]
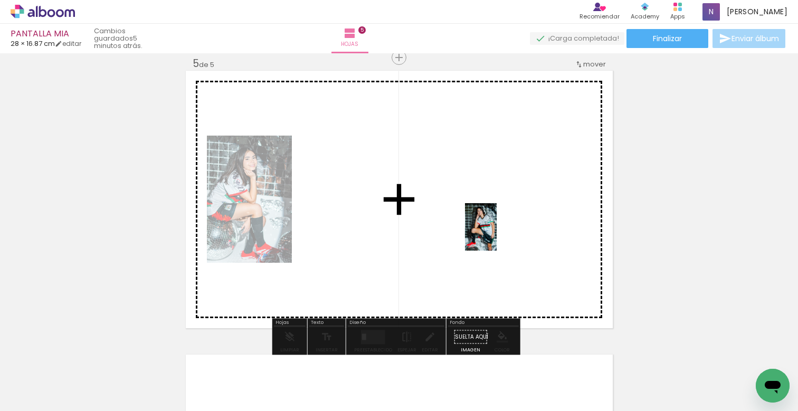
drag, startPoint x: 592, startPoint y: 377, endPoint x: 489, endPoint y: 225, distance: 183.3
click at [491, 228] on quentale-workspace at bounding box center [399, 205] width 798 height 411
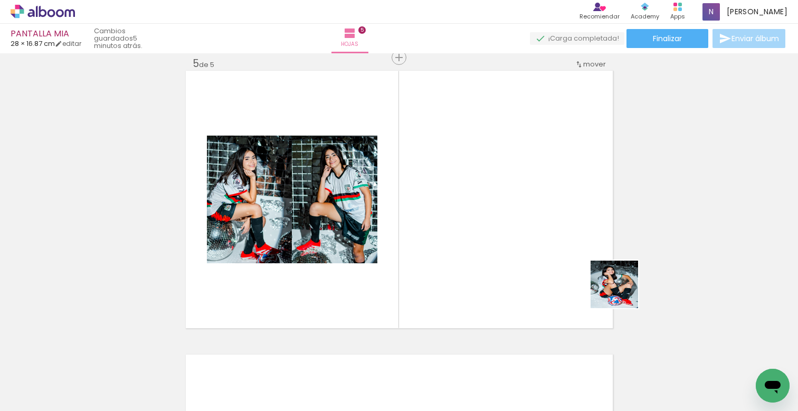
drag, startPoint x: 716, startPoint y: 370, endPoint x: 561, endPoint y: 249, distance: 196.4
click at [561, 249] on quentale-workspace at bounding box center [399, 205] width 798 height 411
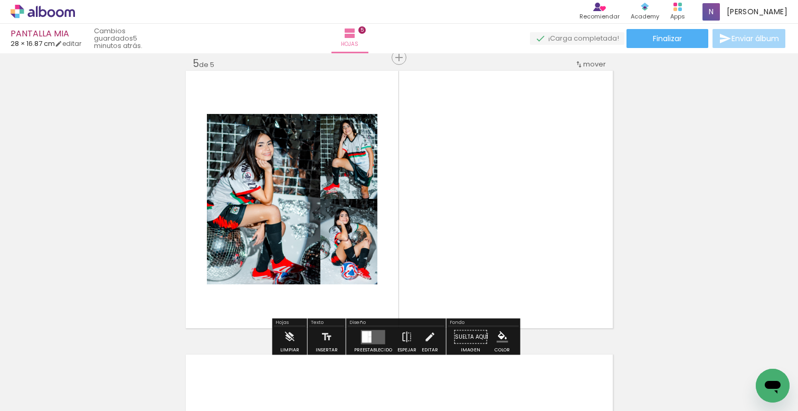
click at [369, 336] on div at bounding box center [369, 334] width 3 height 6
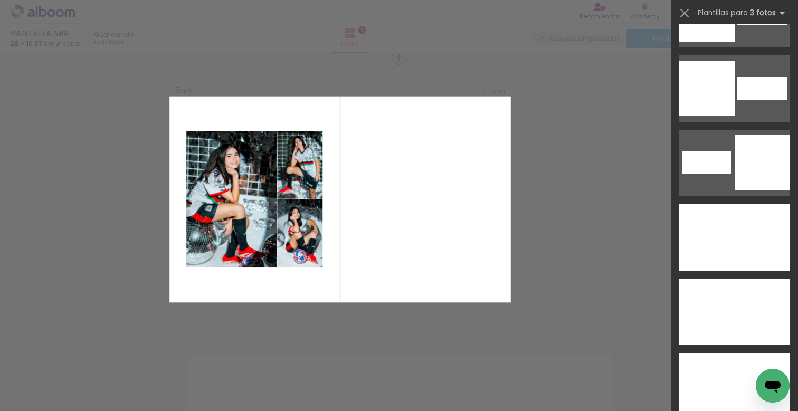
scroll to position [5854, 0]
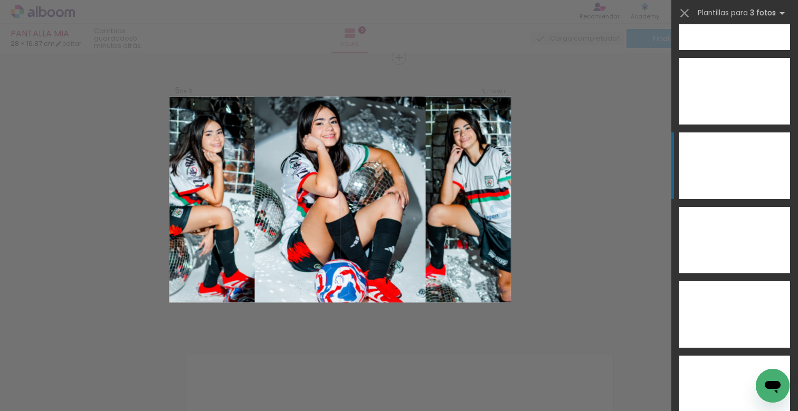
click at [742, 162] on div at bounding box center [735, 165] width 56 height 67
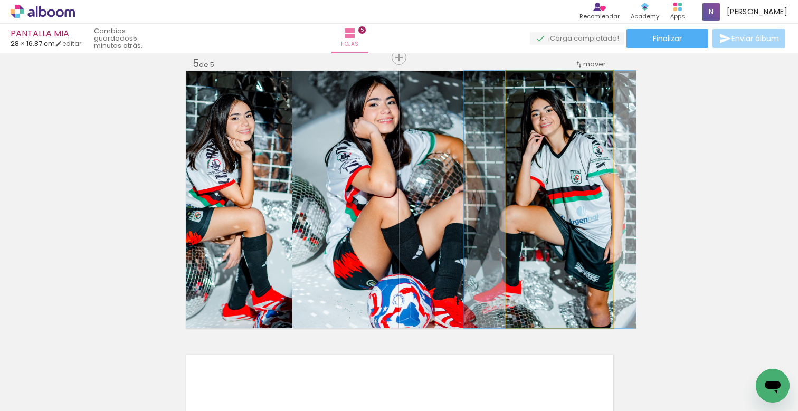
drag, startPoint x: 572, startPoint y: 241, endPoint x: 562, endPoint y: 239, distance: 9.6
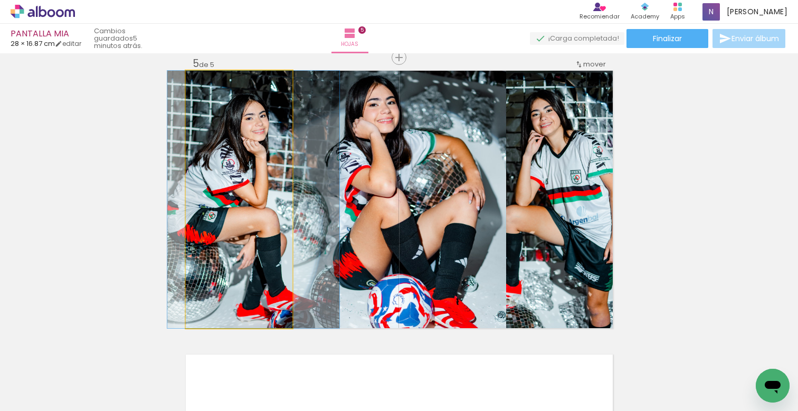
drag, startPoint x: 225, startPoint y: 235, endPoint x: 239, endPoint y: 238, distance: 14.5
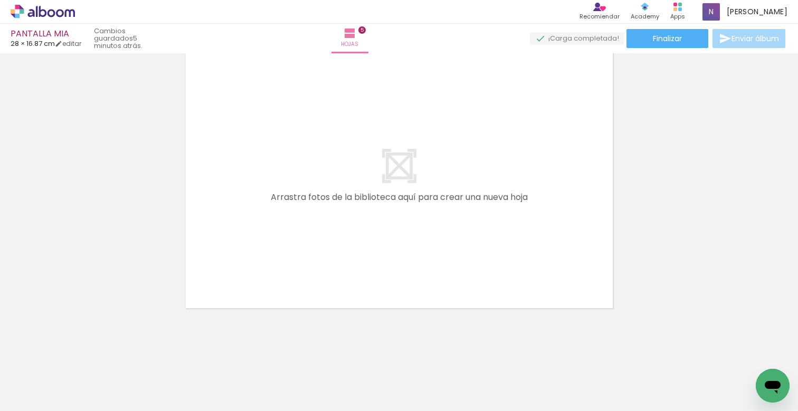
scroll to position [0, 4019]
drag, startPoint x: 403, startPoint y: 376, endPoint x: 444, endPoint y: 242, distance: 140.3
click at [444, 242] on quentale-workspace at bounding box center [399, 205] width 798 height 411
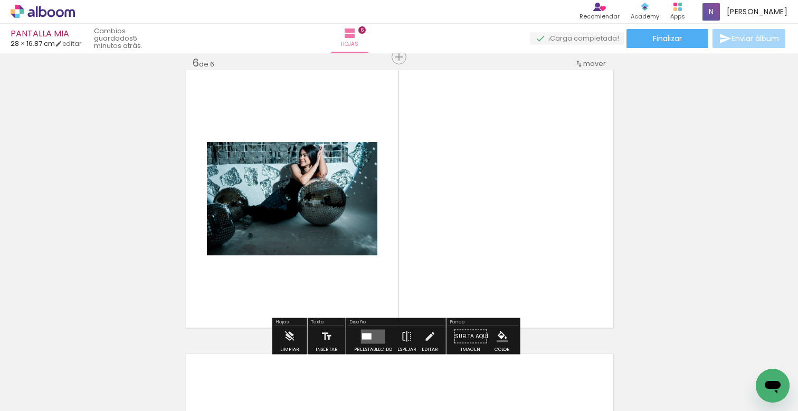
scroll to position [1433, 0]
click at [366, 335] on div at bounding box center [367, 337] width 10 height 6
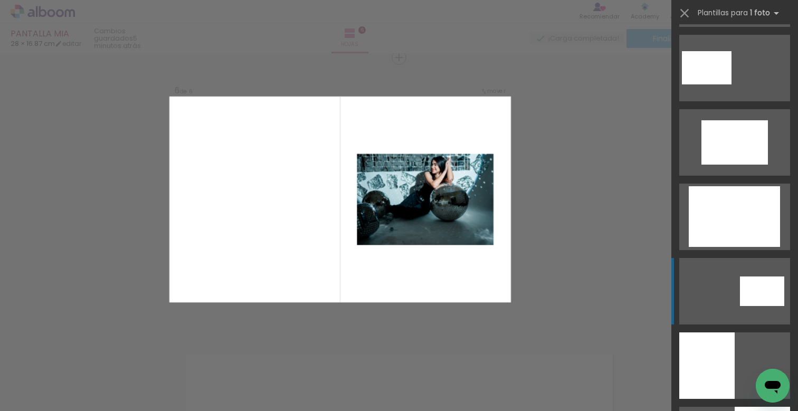
scroll to position [955, 0]
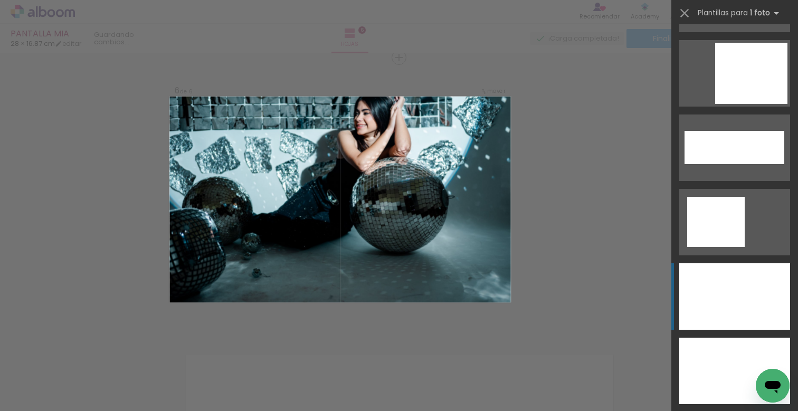
scroll to position [3769, 0]
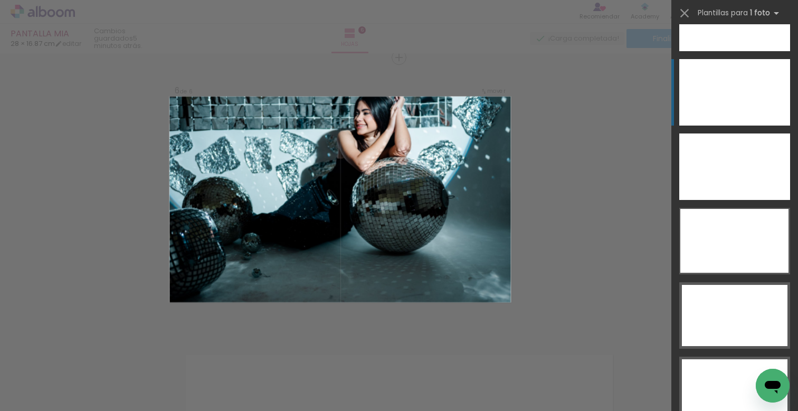
click at [738, 88] on div at bounding box center [734, 92] width 111 height 67
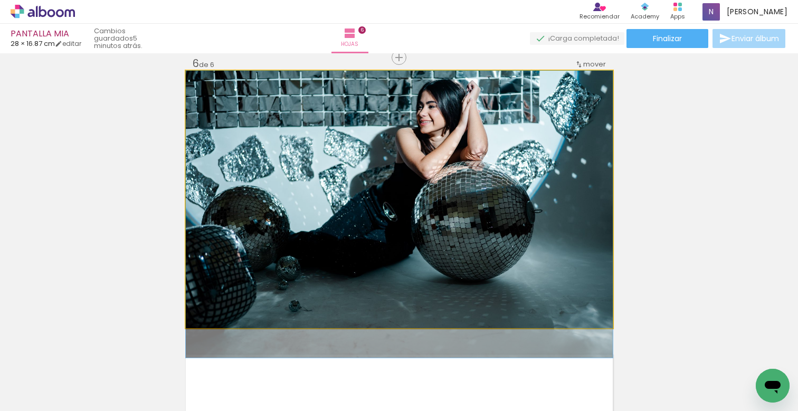
drag, startPoint x: 558, startPoint y: 190, endPoint x: 568, endPoint y: 218, distance: 30.0
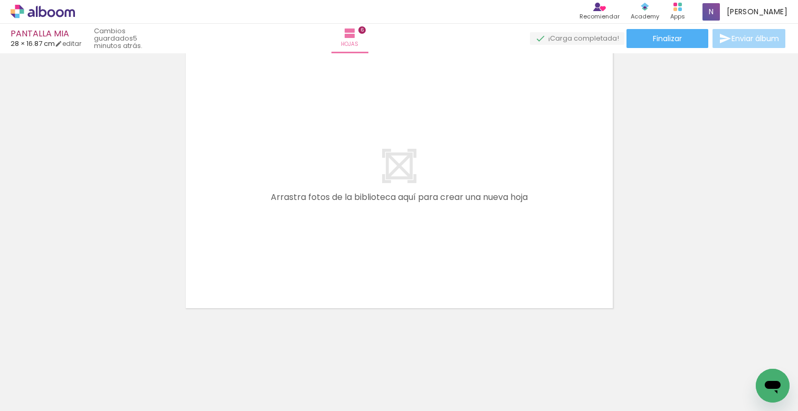
scroll to position [0, 4920]
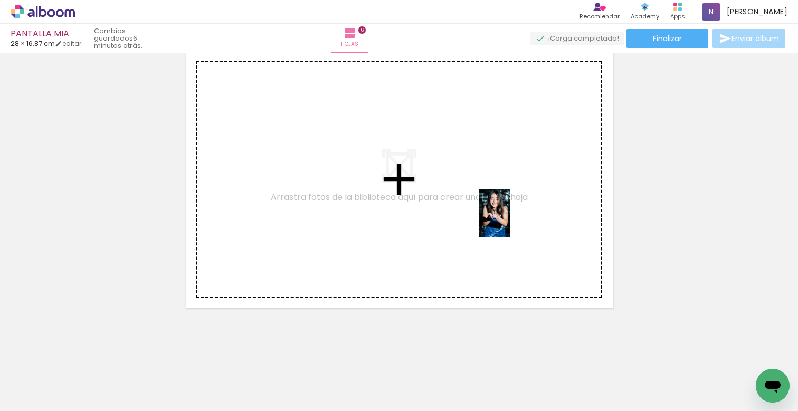
drag, startPoint x: 568, startPoint y: 380, endPoint x: 510, endPoint y: 221, distance: 169.0
click at [510, 221] on quentale-workspace at bounding box center [399, 205] width 798 height 411
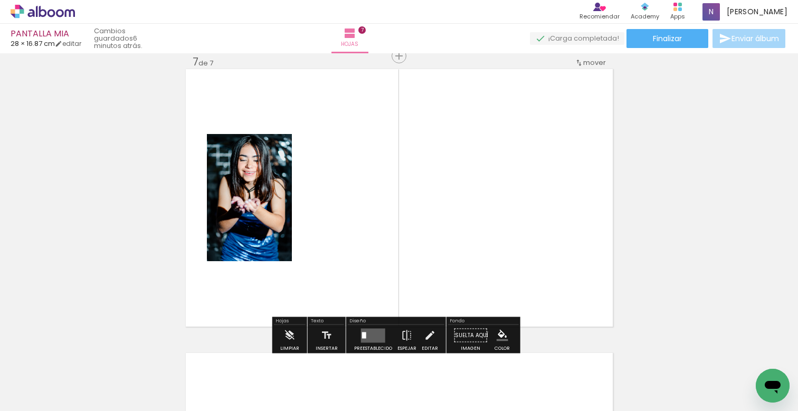
scroll to position [1717, 0]
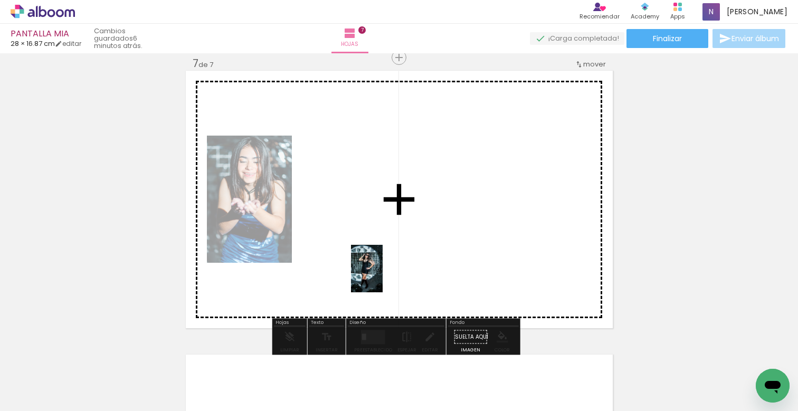
drag, startPoint x: 151, startPoint y: 381, endPoint x: 415, endPoint y: 239, distance: 299.7
click at [415, 239] on quentale-workspace at bounding box center [399, 205] width 798 height 411
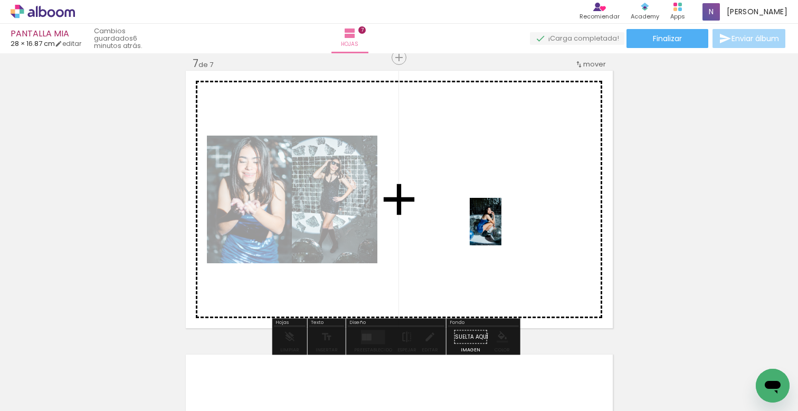
drag, startPoint x: 393, startPoint y: 382, endPoint x: 504, endPoint y: 217, distance: 198.2
click at [504, 217] on quentale-workspace at bounding box center [399, 205] width 798 height 411
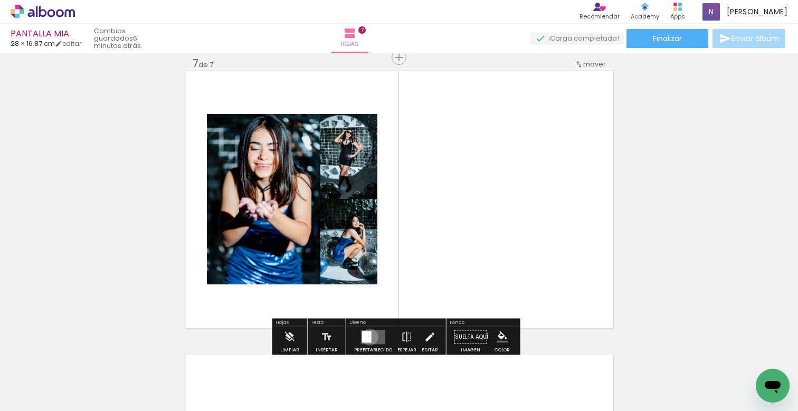
click at [368, 337] on div at bounding box center [369, 340] width 3 height 6
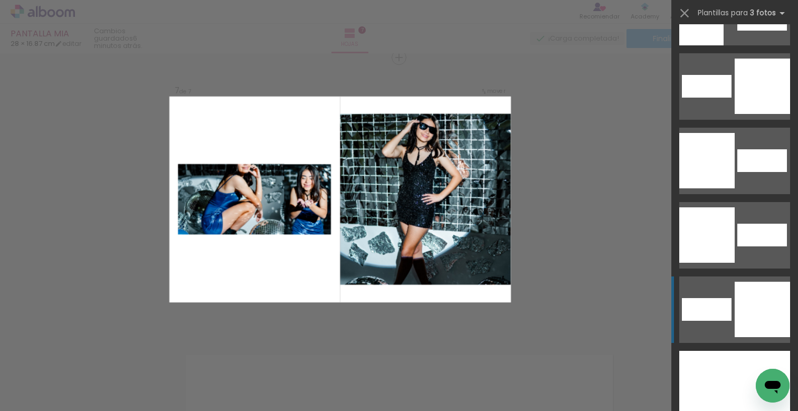
scroll to position [5831, 0]
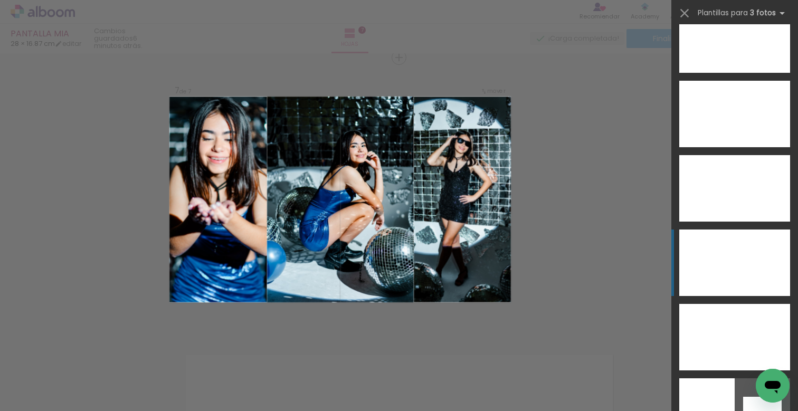
click at [734, 255] on div at bounding box center [735, 263] width 48 height 67
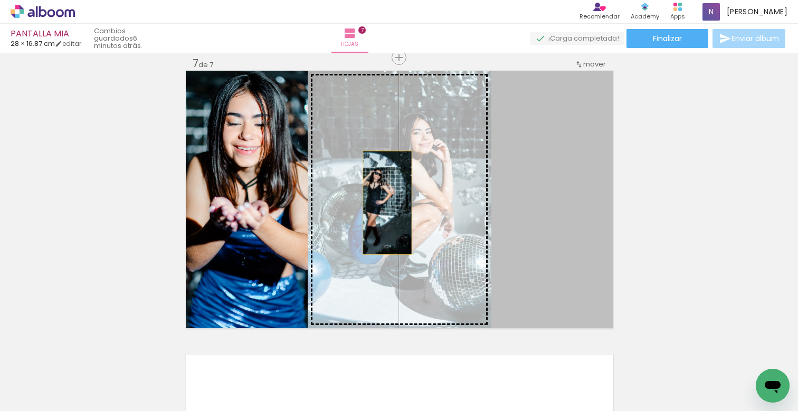
drag, startPoint x: 533, startPoint y: 210, endPoint x: 383, endPoint y: 203, distance: 150.1
click at [0, 0] on slot at bounding box center [0, 0] width 0 height 0
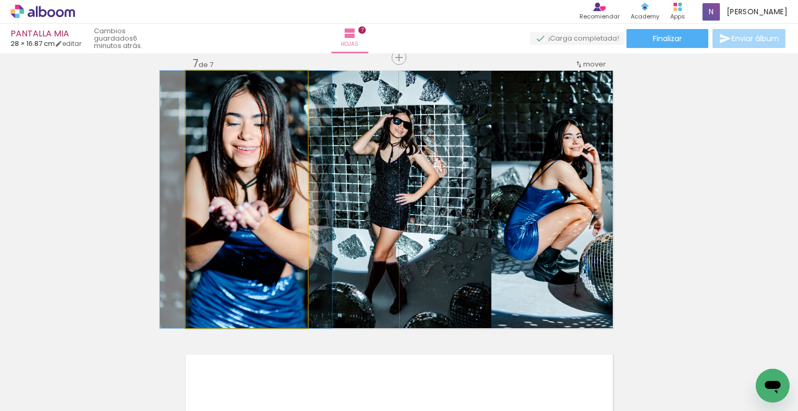
drag, startPoint x: 238, startPoint y: 220, endPoint x: 237, endPoint y: 229, distance: 8.5
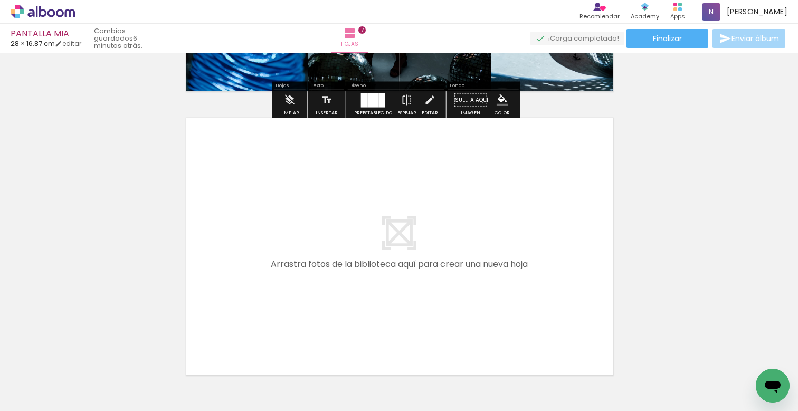
scroll to position [2021, 0]
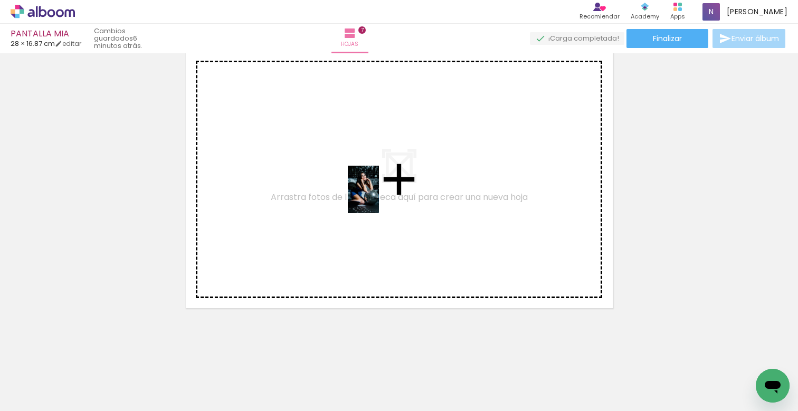
drag, startPoint x: 331, startPoint y: 375, endPoint x: 380, endPoint y: 196, distance: 185.3
click at [380, 196] on quentale-workspace at bounding box center [399, 205] width 798 height 411
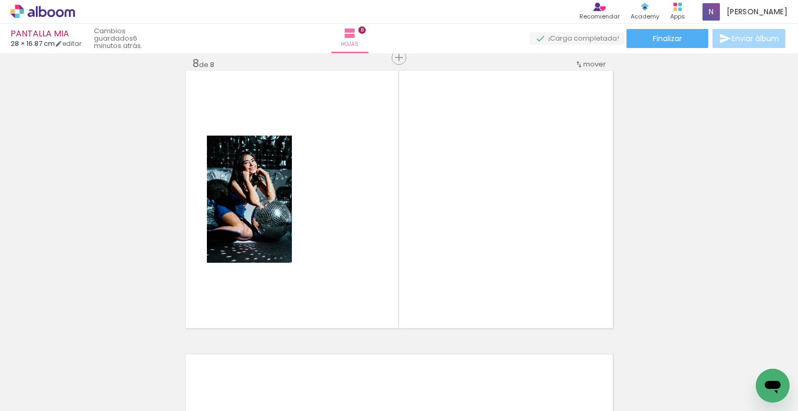
scroll to position [0, 4467]
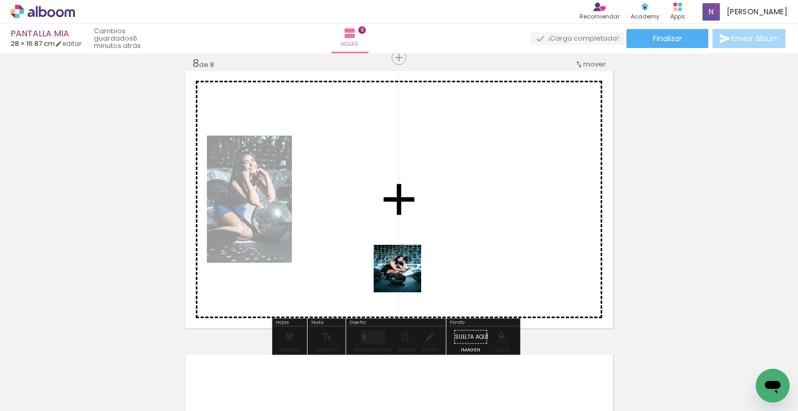
drag, startPoint x: 374, startPoint y: 384, endPoint x: 436, endPoint y: 220, distance: 176.1
click at [414, 215] on quentale-workspace at bounding box center [399, 205] width 798 height 411
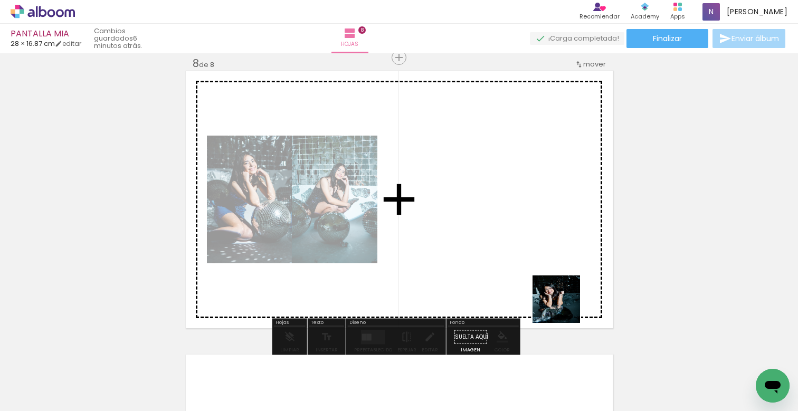
drag, startPoint x: 552, startPoint y: 384, endPoint x: 552, endPoint y: 218, distance: 166.3
click at [552, 218] on quentale-workspace at bounding box center [399, 205] width 798 height 411
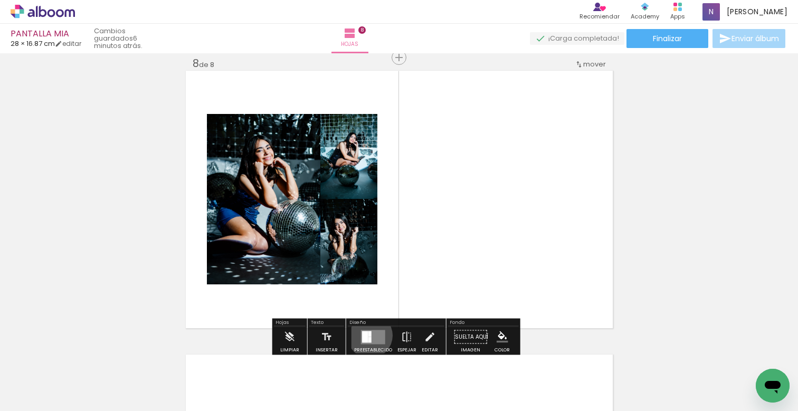
click at [368, 336] on div at bounding box center [369, 334] width 3 height 6
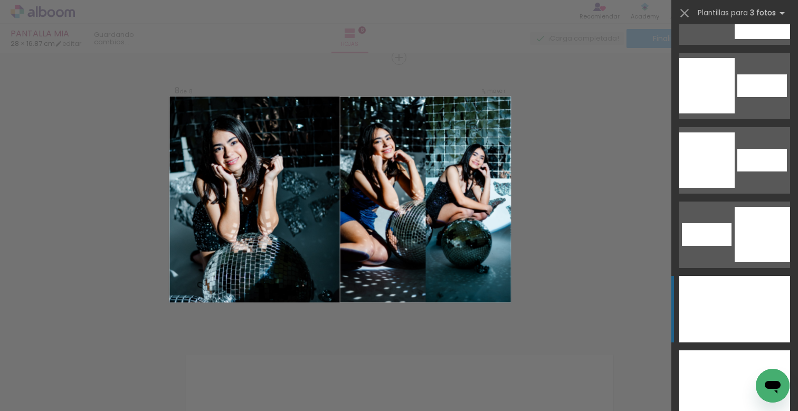
scroll to position [5627, 0]
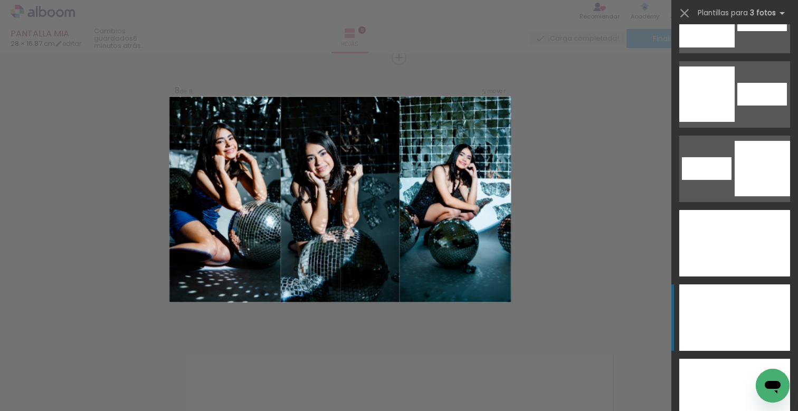
click at [732, 305] on div at bounding box center [734, 318] width 41 height 67
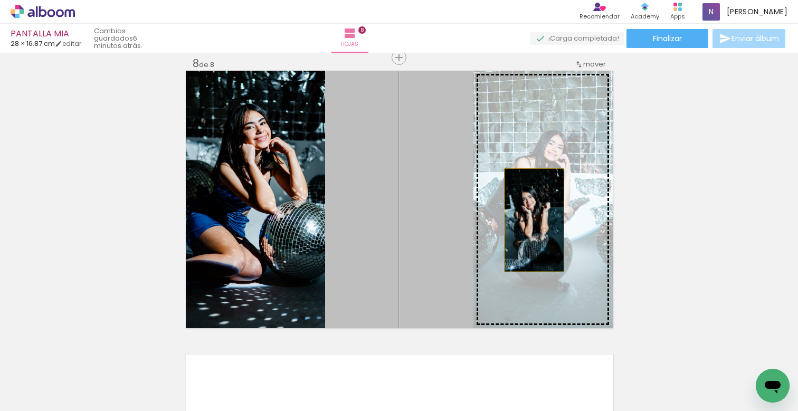
drag, startPoint x: 448, startPoint y: 233, endPoint x: 571, endPoint y: 217, distance: 124.0
click at [0, 0] on slot at bounding box center [0, 0] width 0 height 0
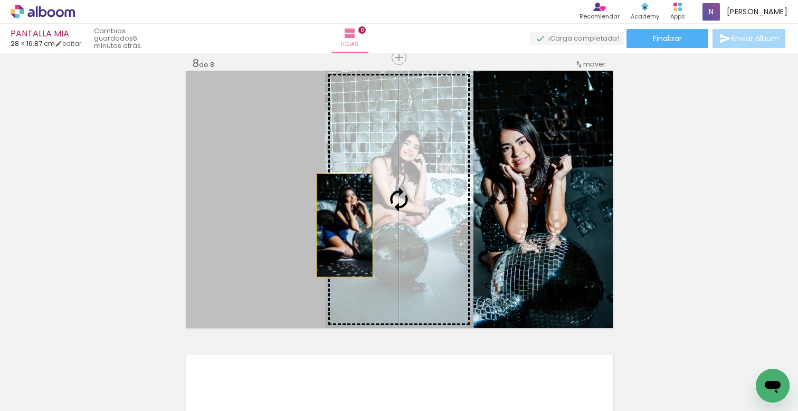
drag, startPoint x: 250, startPoint y: 230, endPoint x: 396, endPoint y: 228, distance: 145.7
click at [0, 0] on slot at bounding box center [0, 0] width 0 height 0
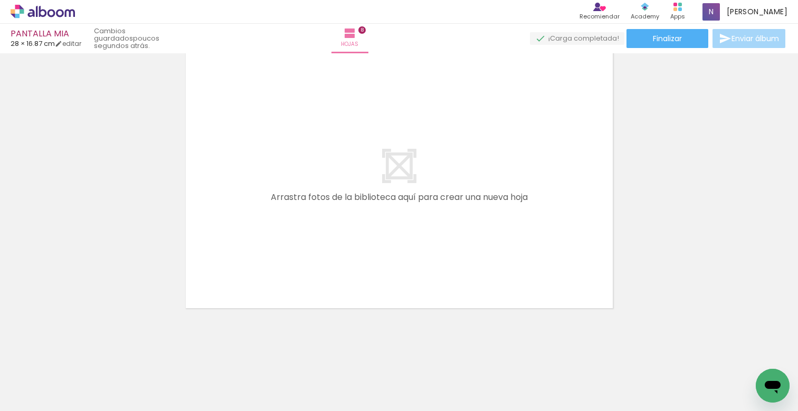
scroll to position [0, 4559]
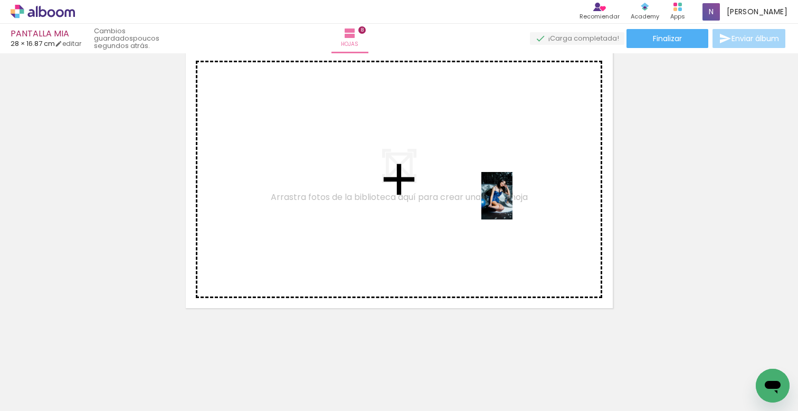
drag, startPoint x: 641, startPoint y: 387, endPoint x: 511, endPoint y: 199, distance: 228.9
click at [511, 199] on quentale-workspace at bounding box center [399, 205] width 798 height 411
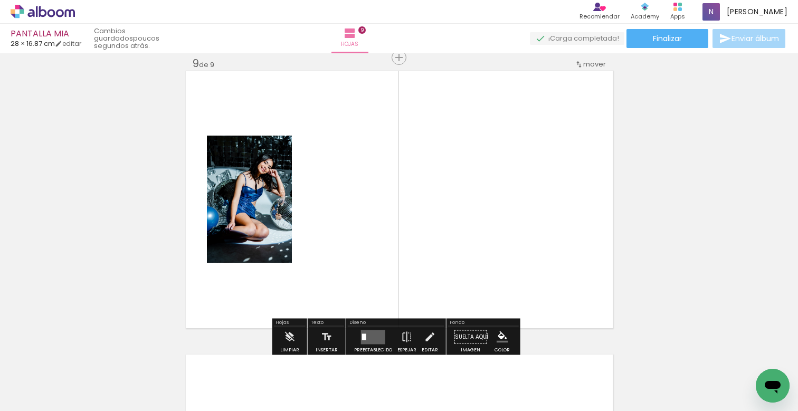
scroll to position [0, 4152]
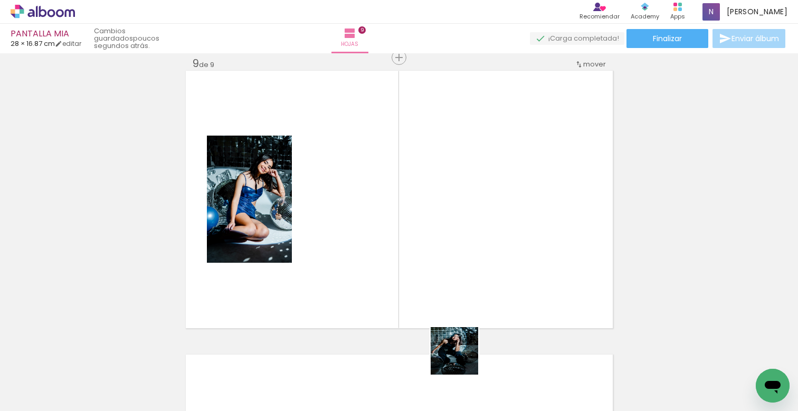
drag, startPoint x: 448, startPoint y: 385, endPoint x: 478, endPoint y: 253, distance: 135.5
click at [478, 253] on quentale-workspace at bounding box center [399, 205] width 798 height 411
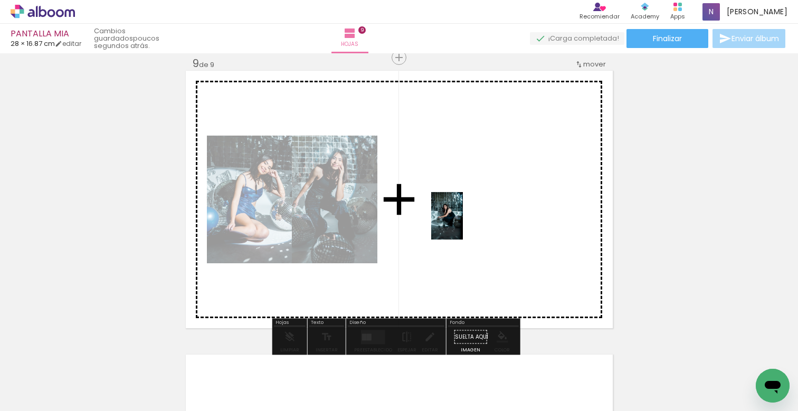
drag, startPoint x: 156, startPoint y: 376, endPoint x: 494, endPoint y: 215, distance: 373.8
click at [476, 207] on quentale-workspace at bounding box center [399, 205] width 798 height 411
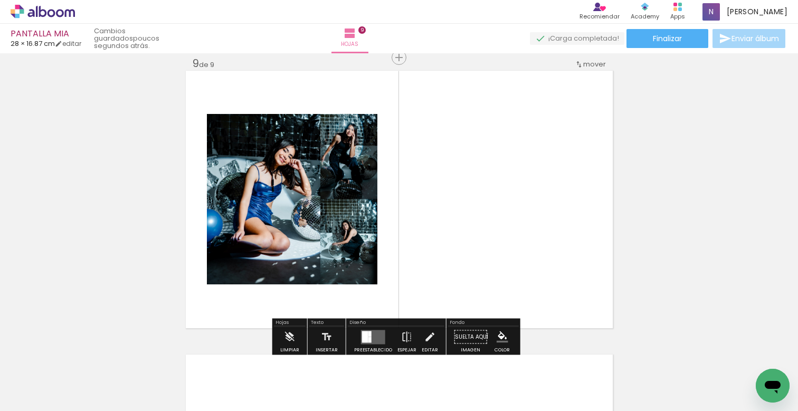
click at [373, 337] on quentale-layouter at bounding box center [373, 337] width 24 height 14
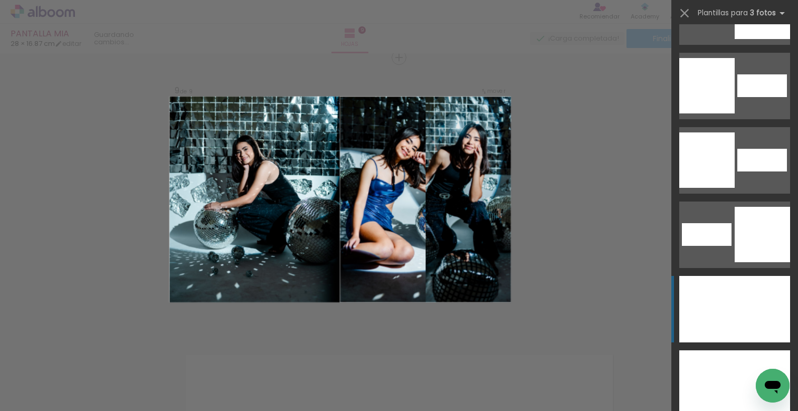
scroll to position [5790, 0]
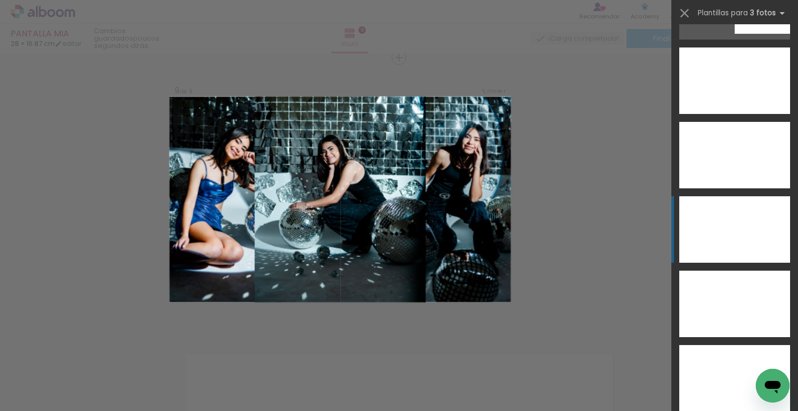
click at [731, 235] on div at bounding box center [735, 229] width 56 height 67
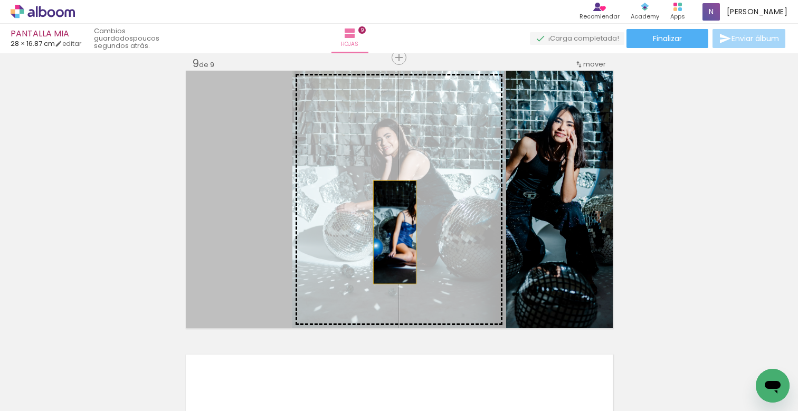
drag, startPoint x: 254, startPoint y: 230, endPoint x: 406, endPoint y: 233, distance: 151.5
click at [0, 0] on slot at bounding box center [0, 0] width 0 height 0
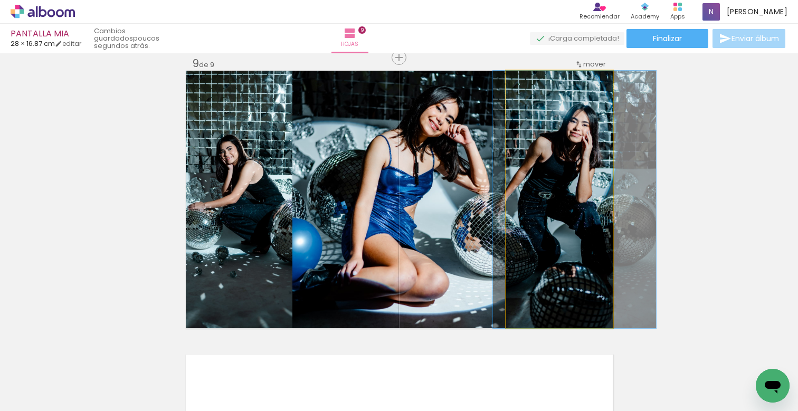
drag, startPoint x: 559, startPoint y: 206, endPoint x: 574, endPoint y: 207, distance: 15.3
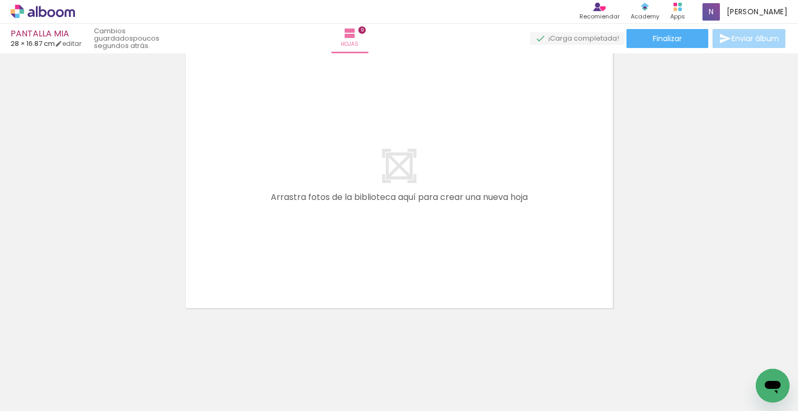
scroll to position [0, 3312]
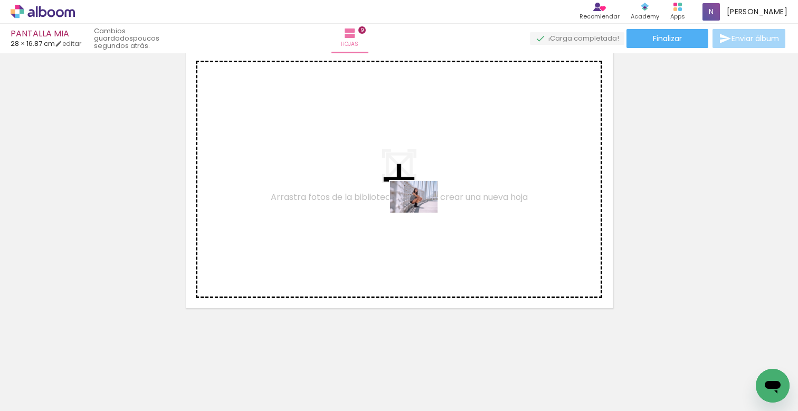
drag, startPoint x: 349, startPoint y: 378, endPoint x: 422, endPoint y: 212, distance: 182.0
click at [422, 212] on quentale-workspace at bounding box center [399, 205] width 798 height 411
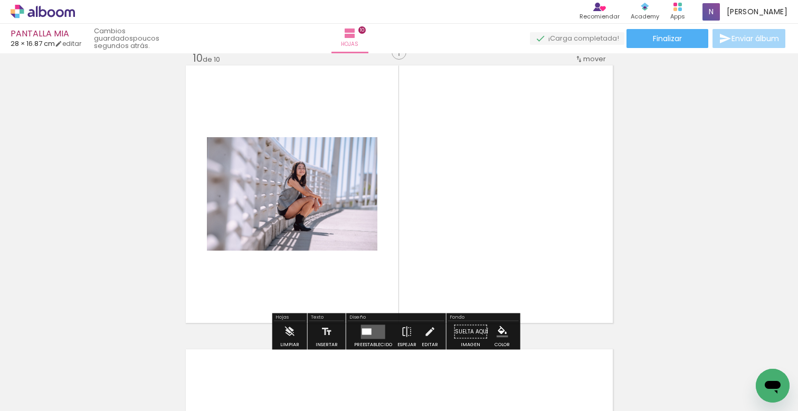
scroll to position [2569, 0]
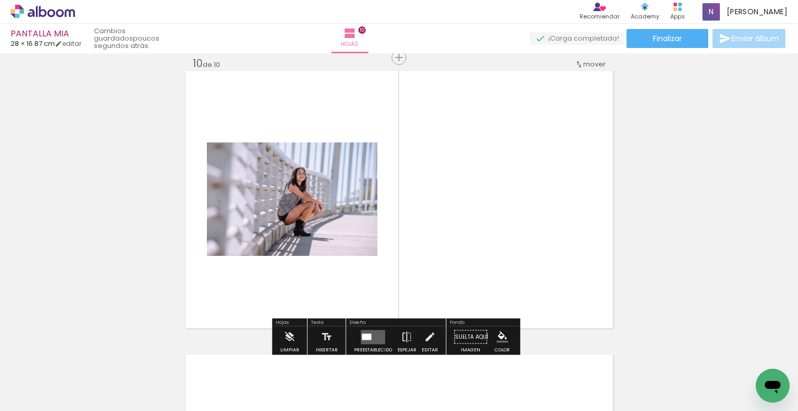
click at [373, 339] on quentale-layouter at bounding box center [373, 337] width 24 height 14
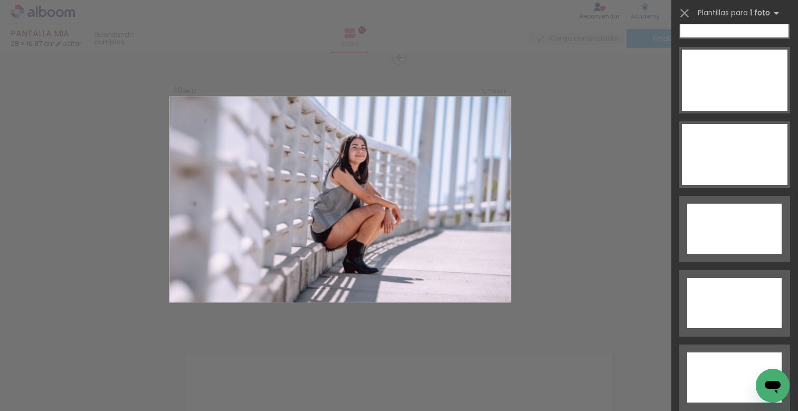
scroll to position [3420, 0]
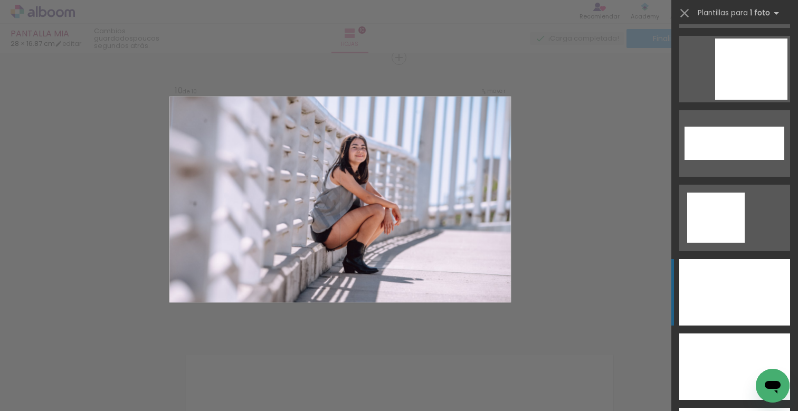
click at [724, 299] on div at bounding box center [734, 292] width 111 height 67
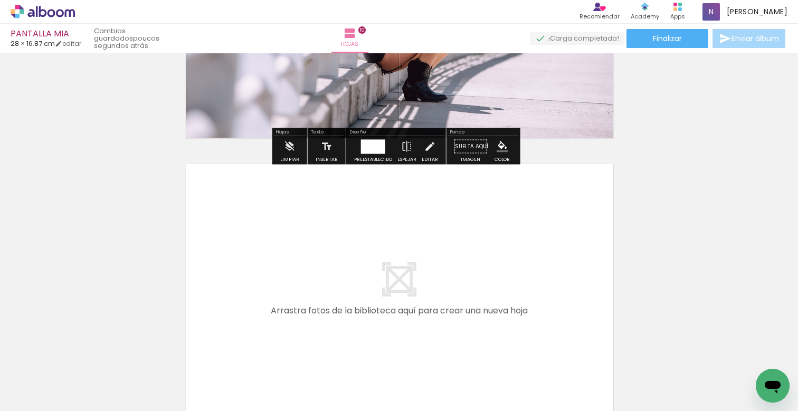
scroll to position [2873, 0]
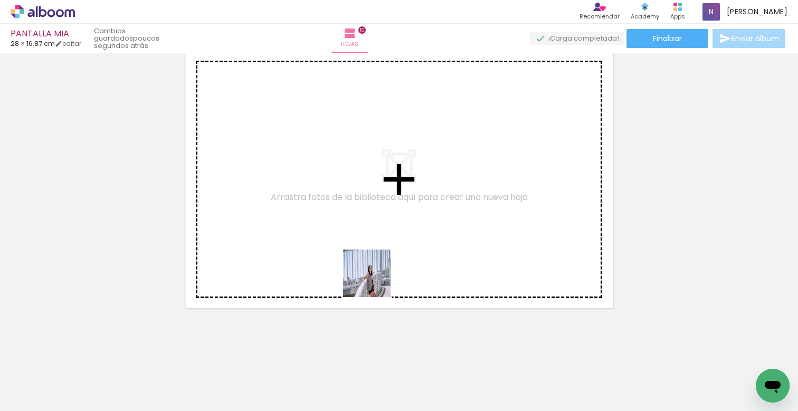
drag, startPoint x: 289, startPoint y: 377, endPoint x: 402, endPoint y: 230, distance: 184.9
click at [402, 230] on quentale-workspace at bounding box center [399, 205] width 798 height 411
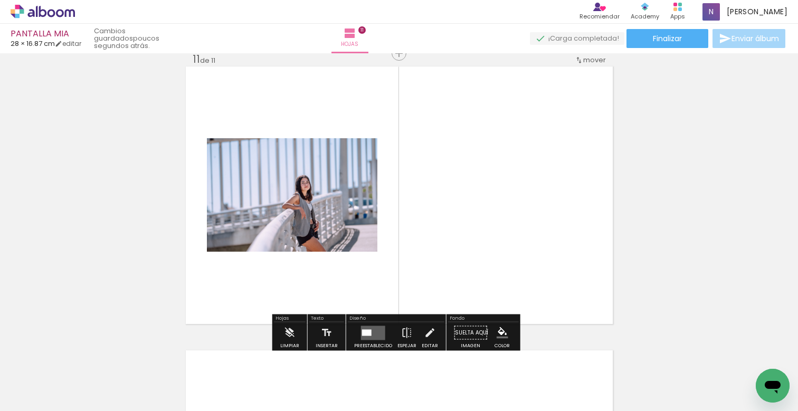
scroll to position [2853, 0]
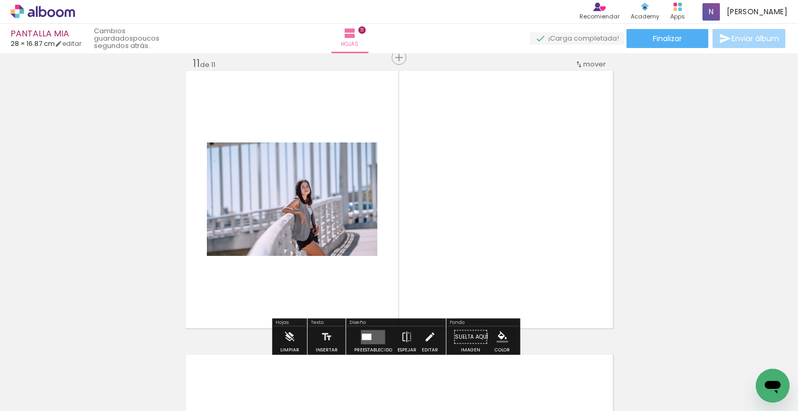
click at [366, 336] on div at bounding box center [367, 337] width 10 height 6
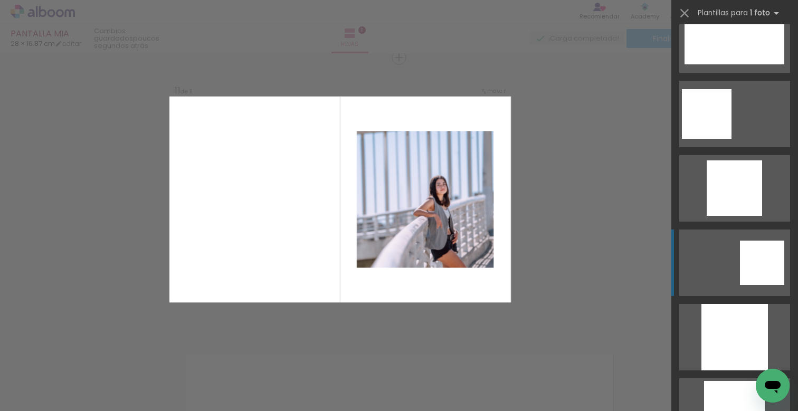
scroll to position [1717, 0]
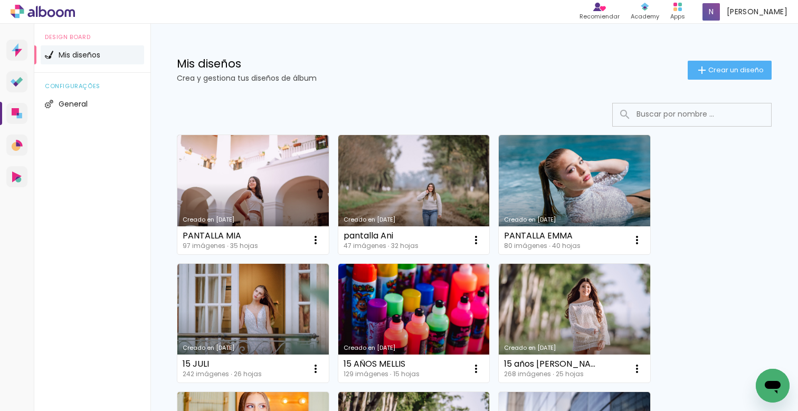
click at [294, 207] on link "Creado en [DATE]" at bounding box center [252, 194] width 151 height 119
